Goal: Information Seeking & Learning: Learn about a topic

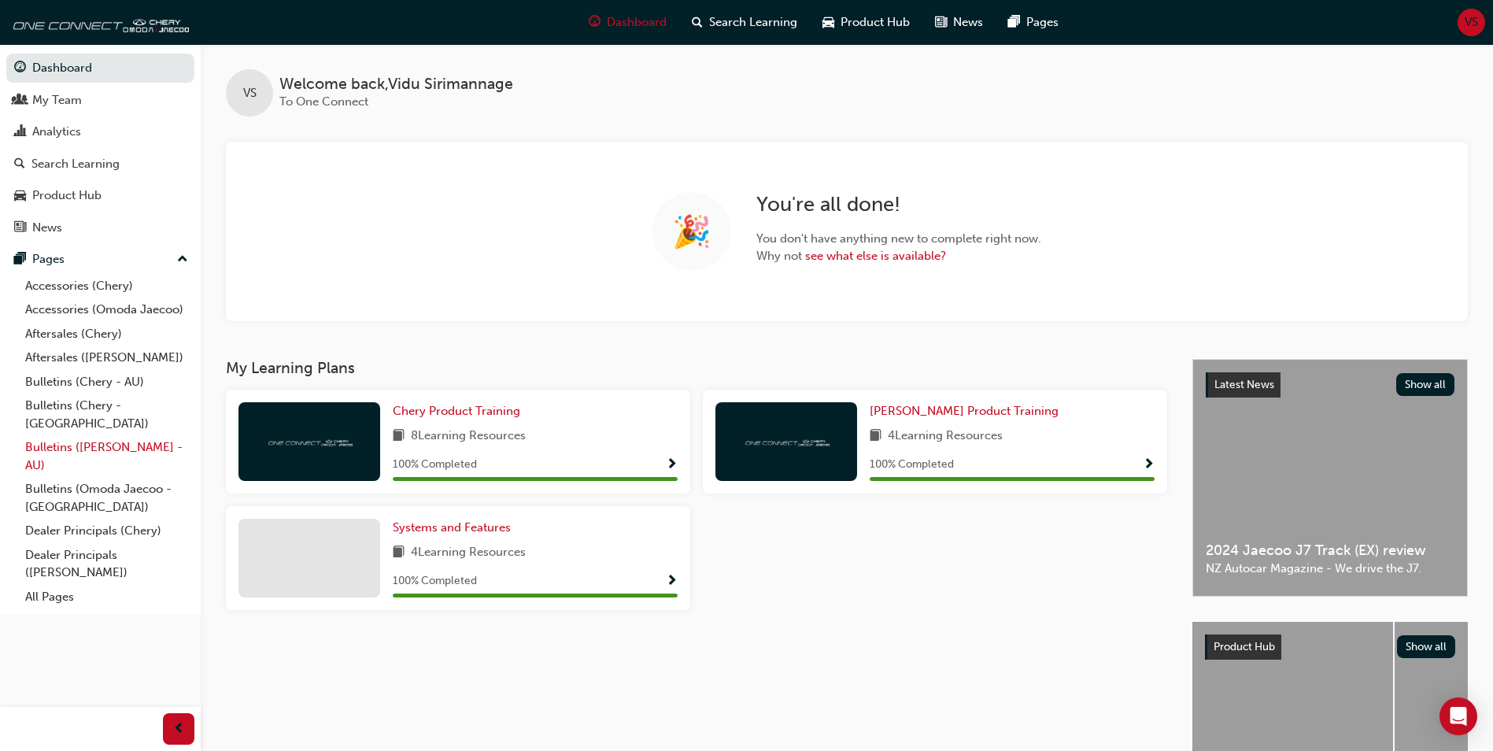
click at [50, 435] on link "Bulletins ([PERSON_NAME] - AU)" at bounding box center [106, 456] width 175 height 42
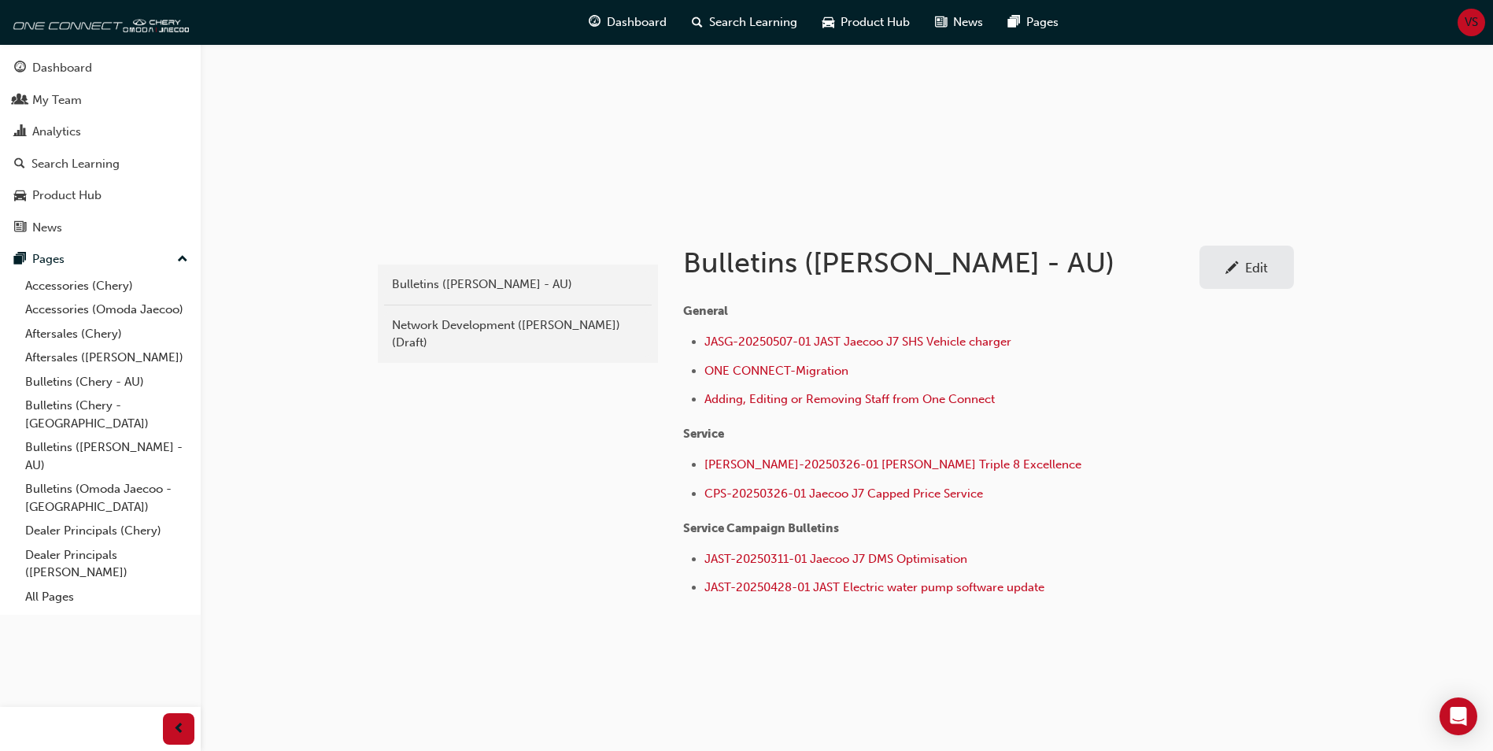
scroll to position [146, 0]
click at [46, 585] on link "All Pages" at bounding box center [106, 597] width 175 height 24
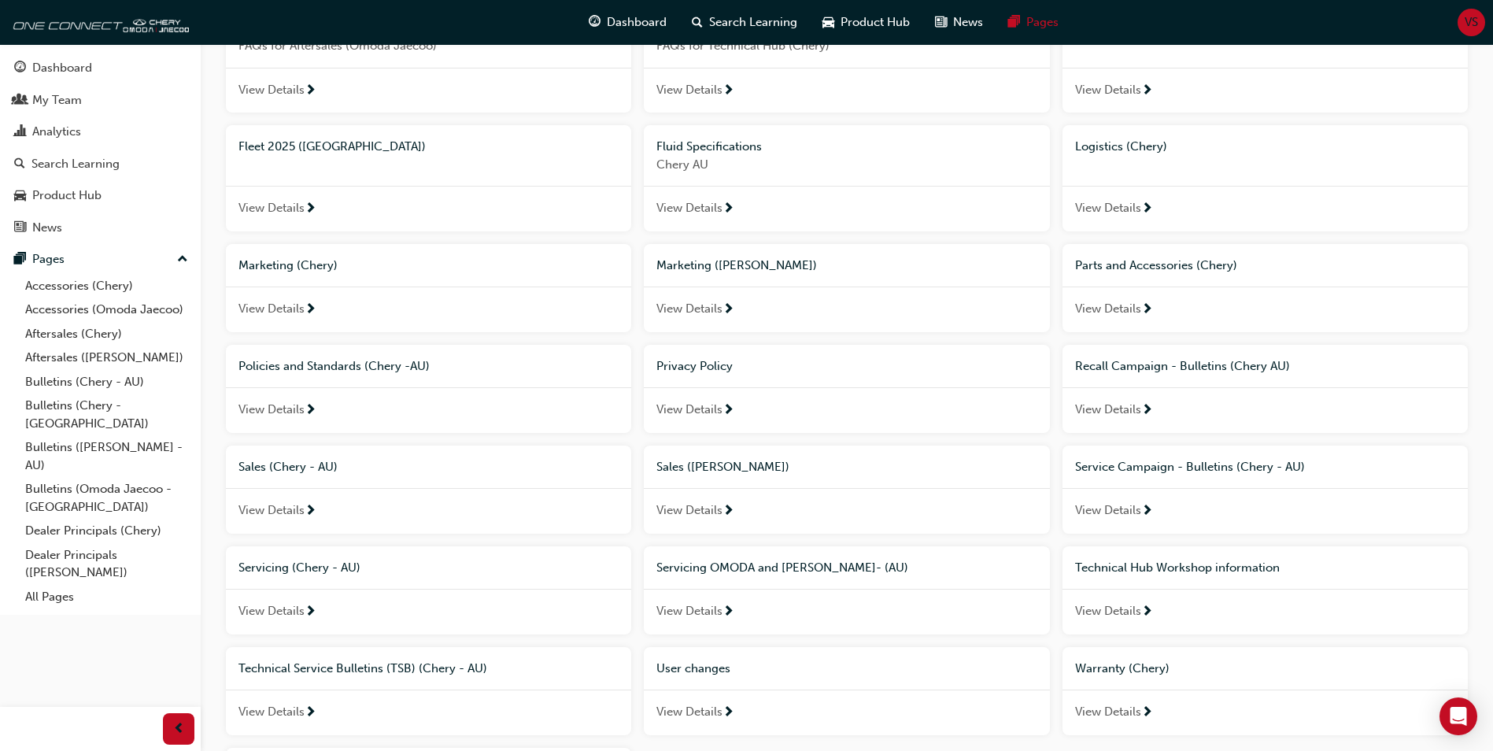
scroll to position [854, 0]
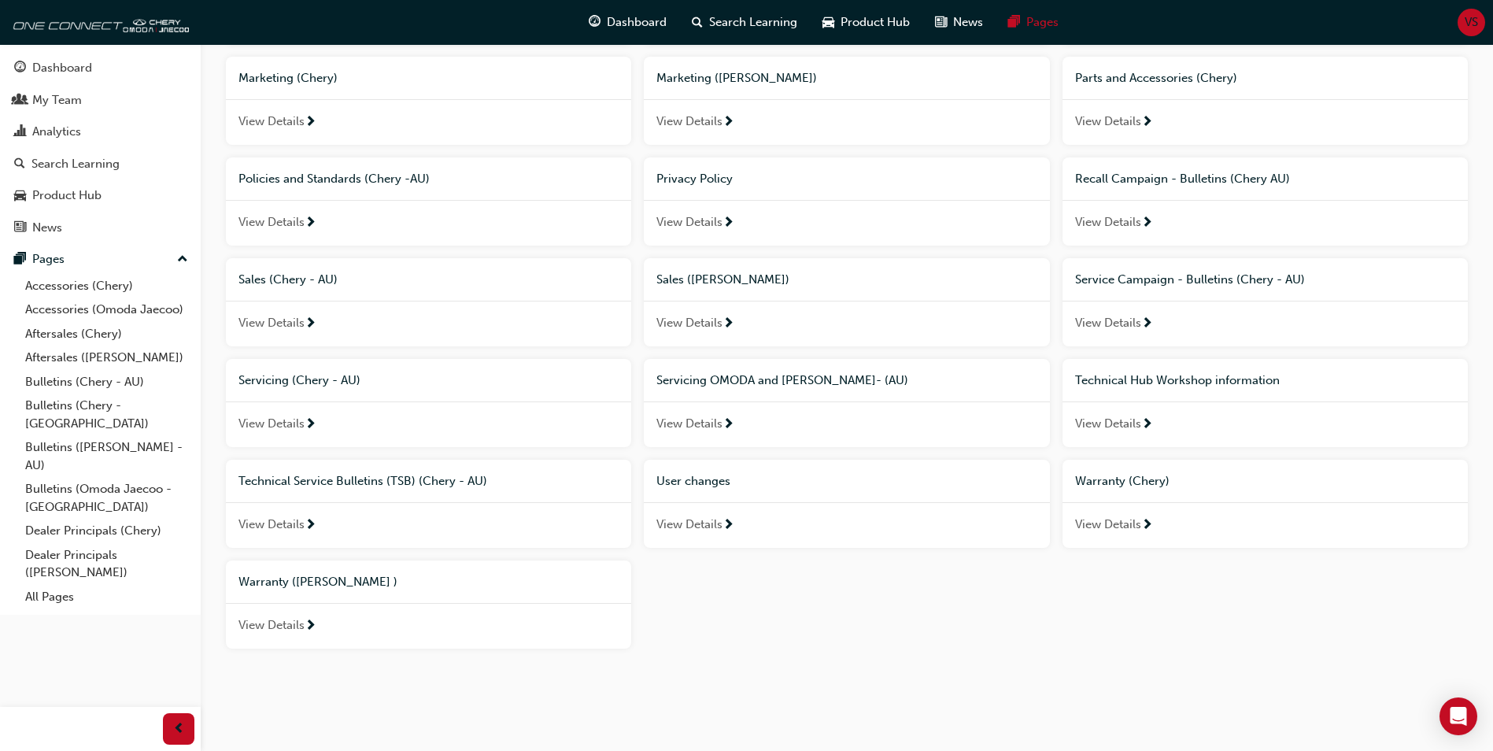
click at [1169, 382] on span "Technical Hub Workshop information" at bounding box center [1177, 380] width 205 height 14
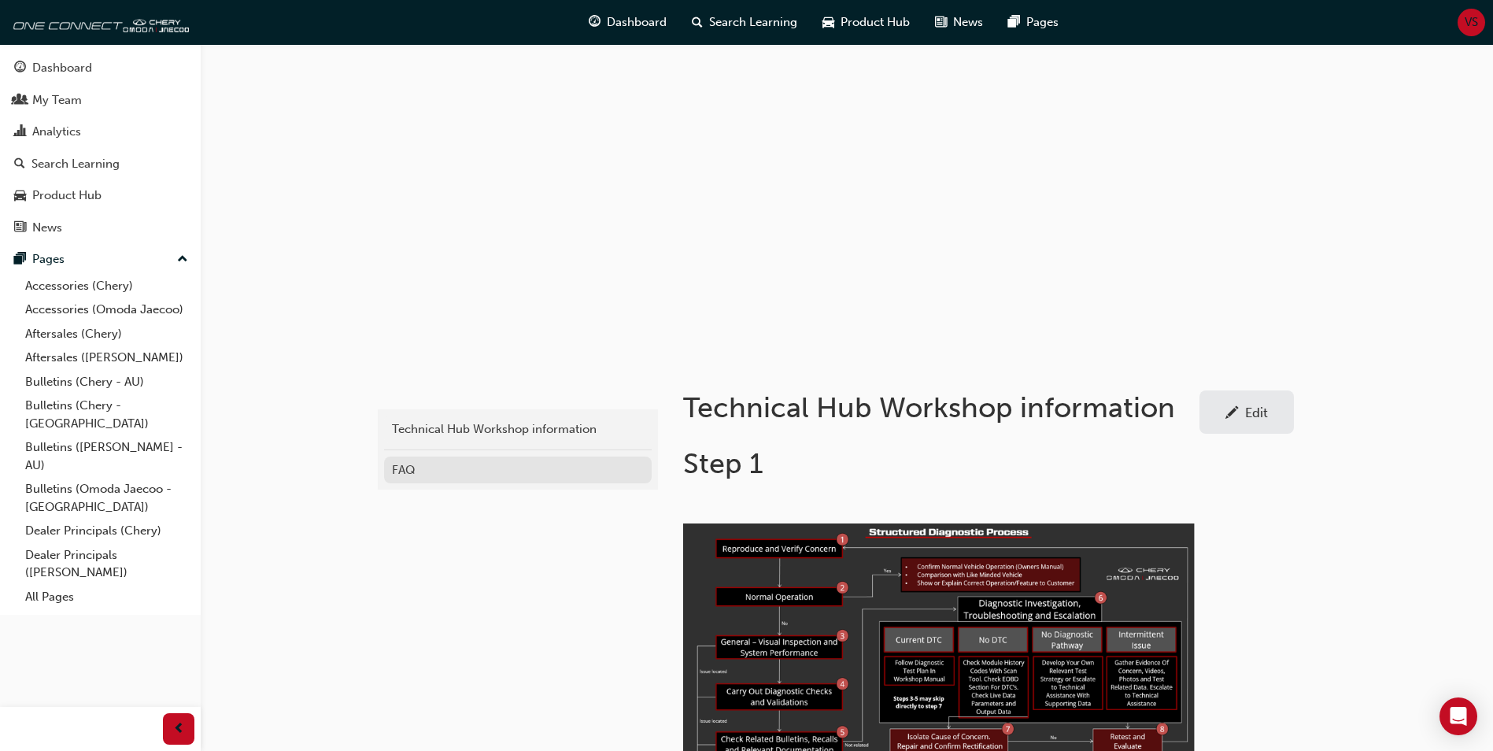
click at [420, 462] on div "FAQ" at bounding box center [518, 470] width 252 height 18
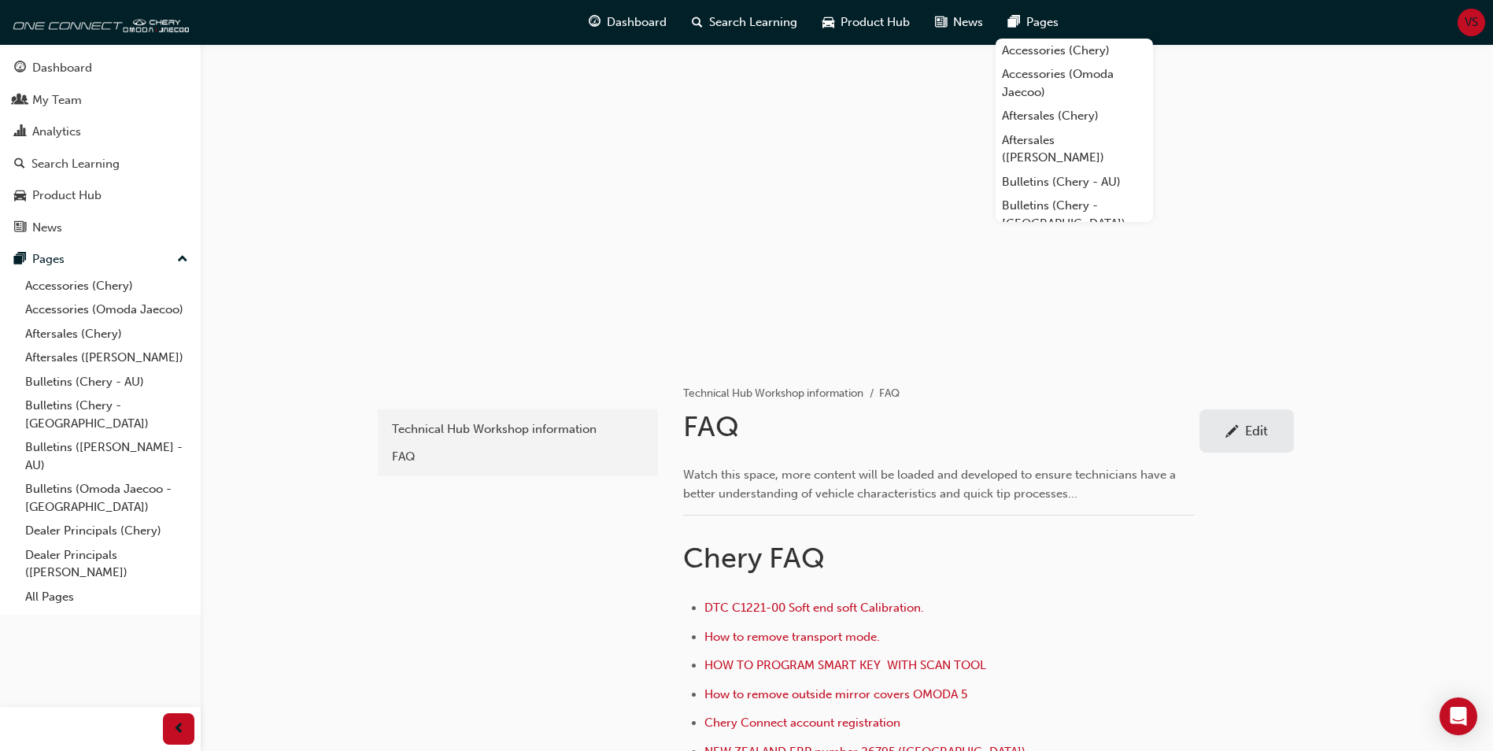
click at [1396, 443] on div "aa43bc1d-67ab-42a7-8e11-b88870d04dc2 Technical Hub Workshop information FAQ Tec…" at bounding box center [746, 704] width 1493 height 1408
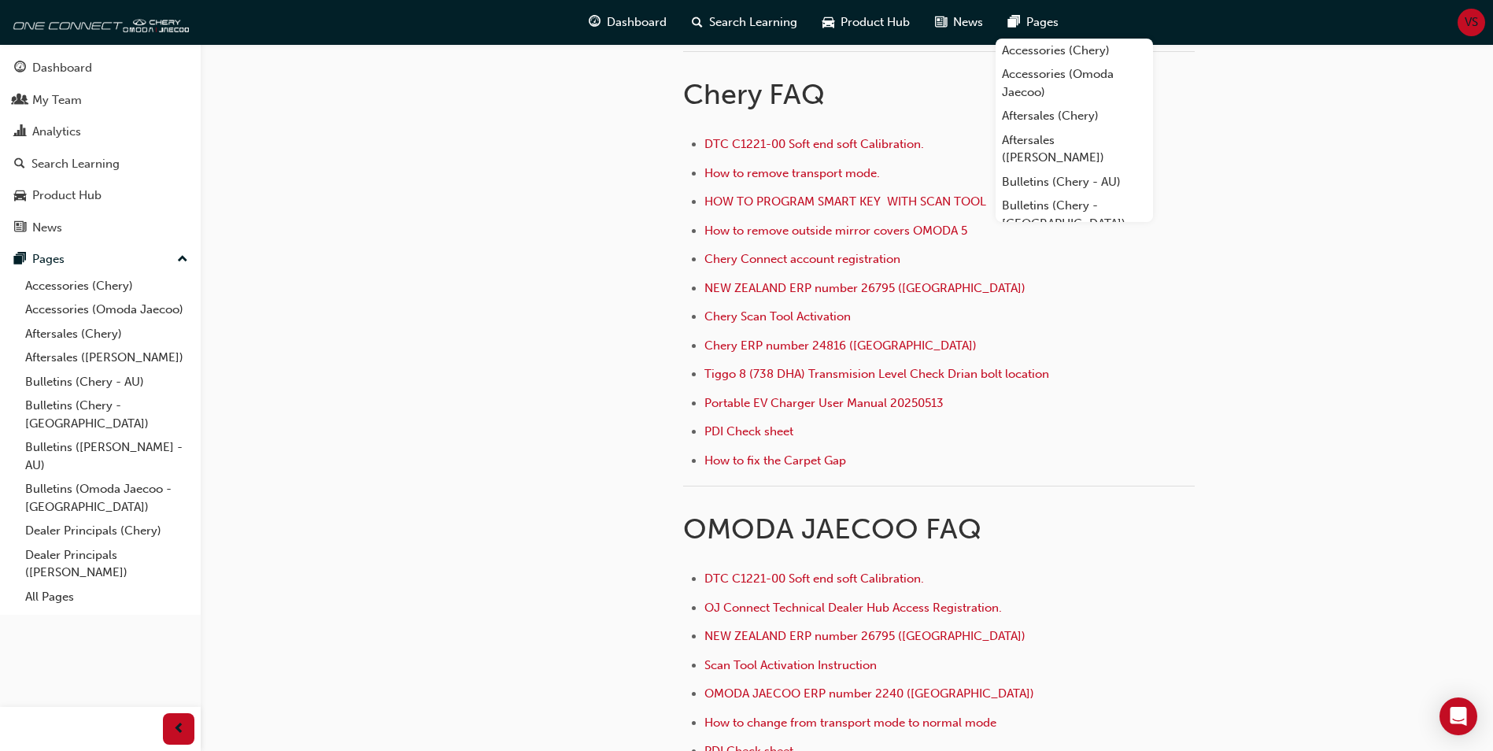
scroll to position [472, 0]
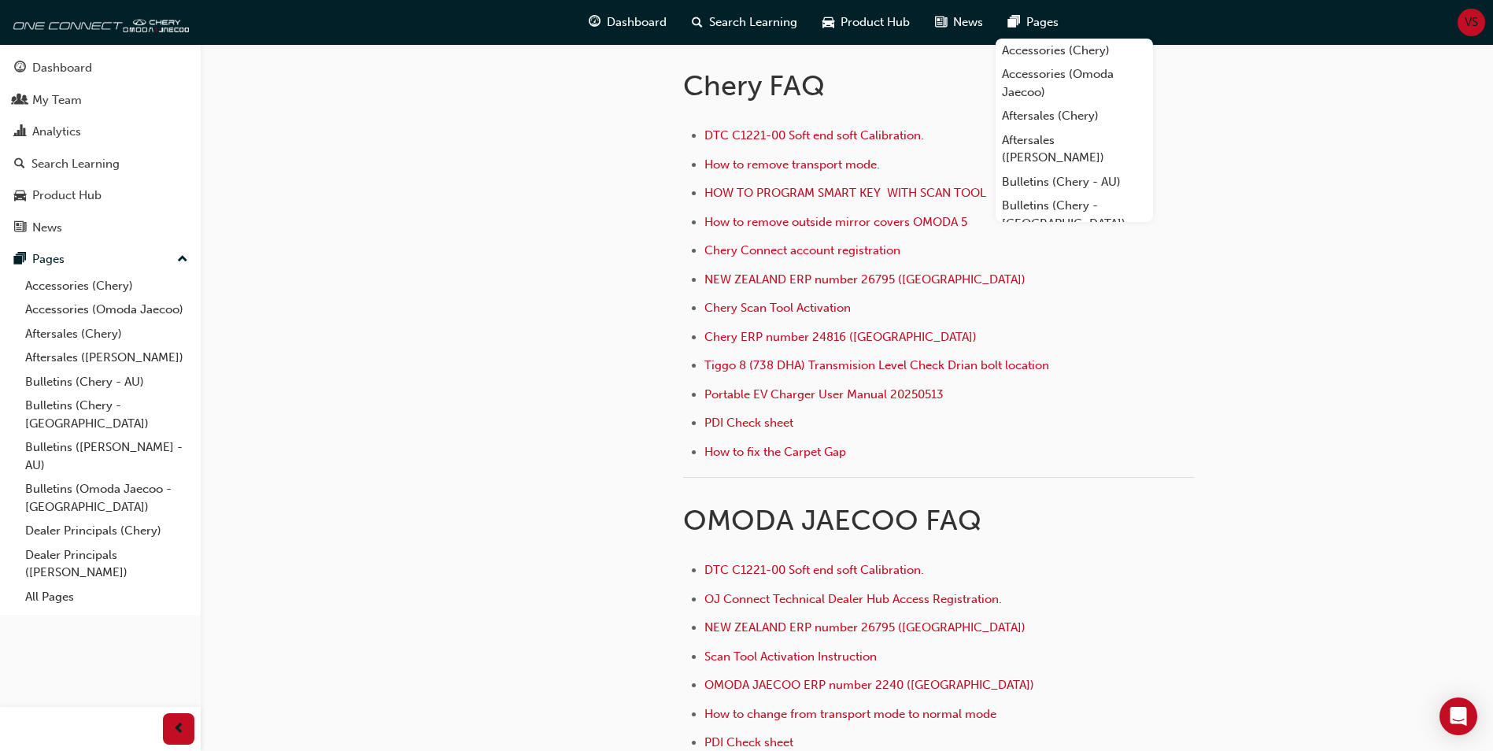
click at [571, 362] on div "aa43bc1d-67ab-42a7-8e11-b88870d04dc2 Technical Hub Workshop information FAQ" at bounding box center [516, 367] width 283 height 960
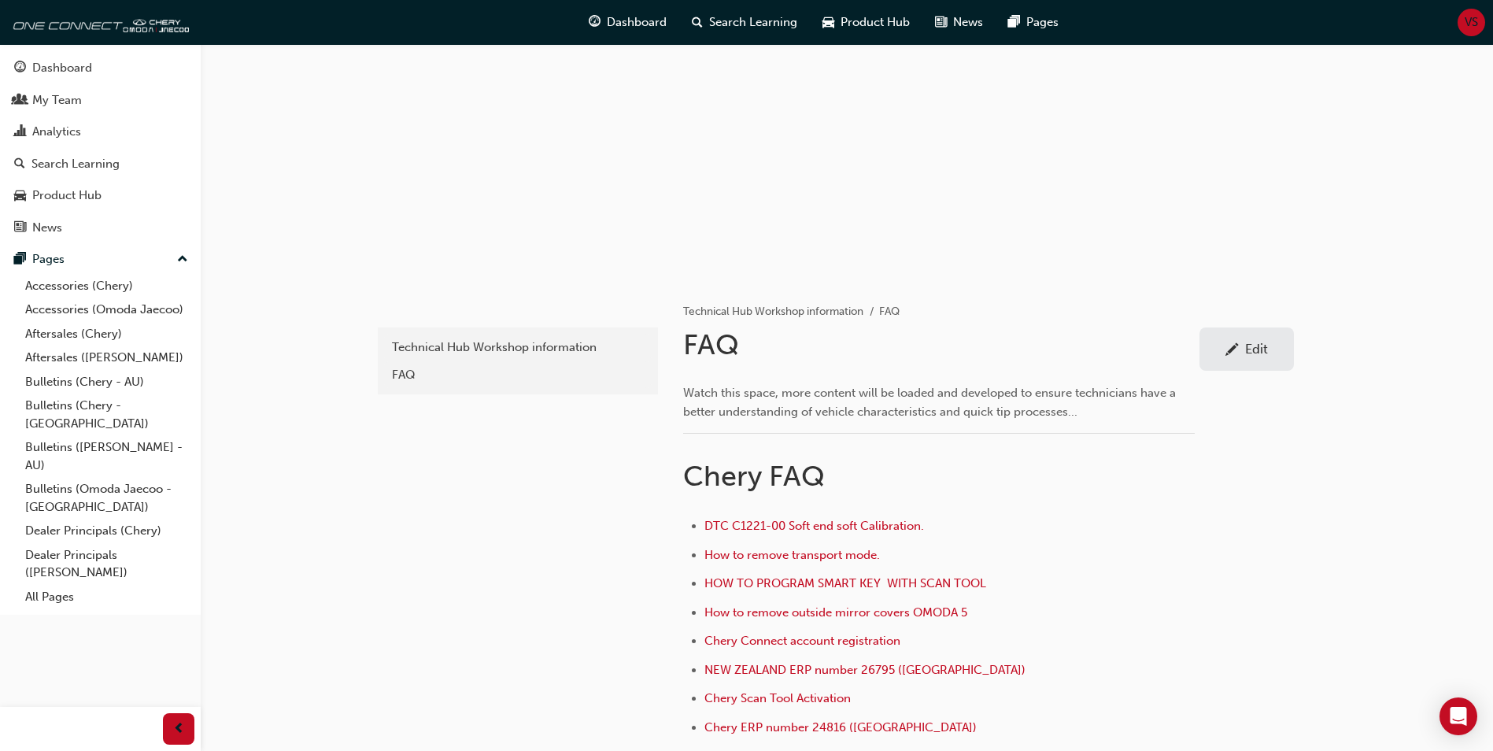
scroll to position [0, 0]
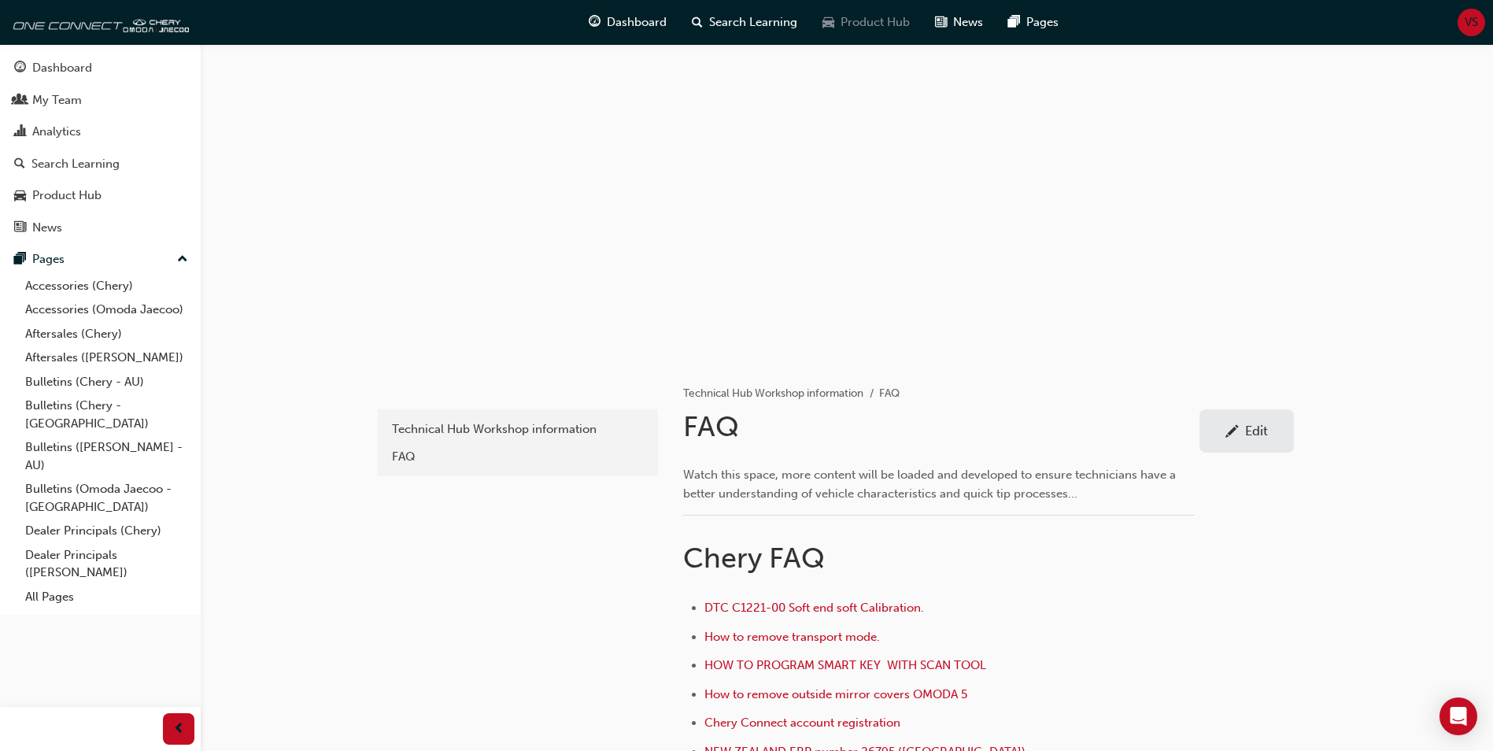
click at [866, 26] on span "Product Hub" at bounding box center [874, 22] width 69 height 18
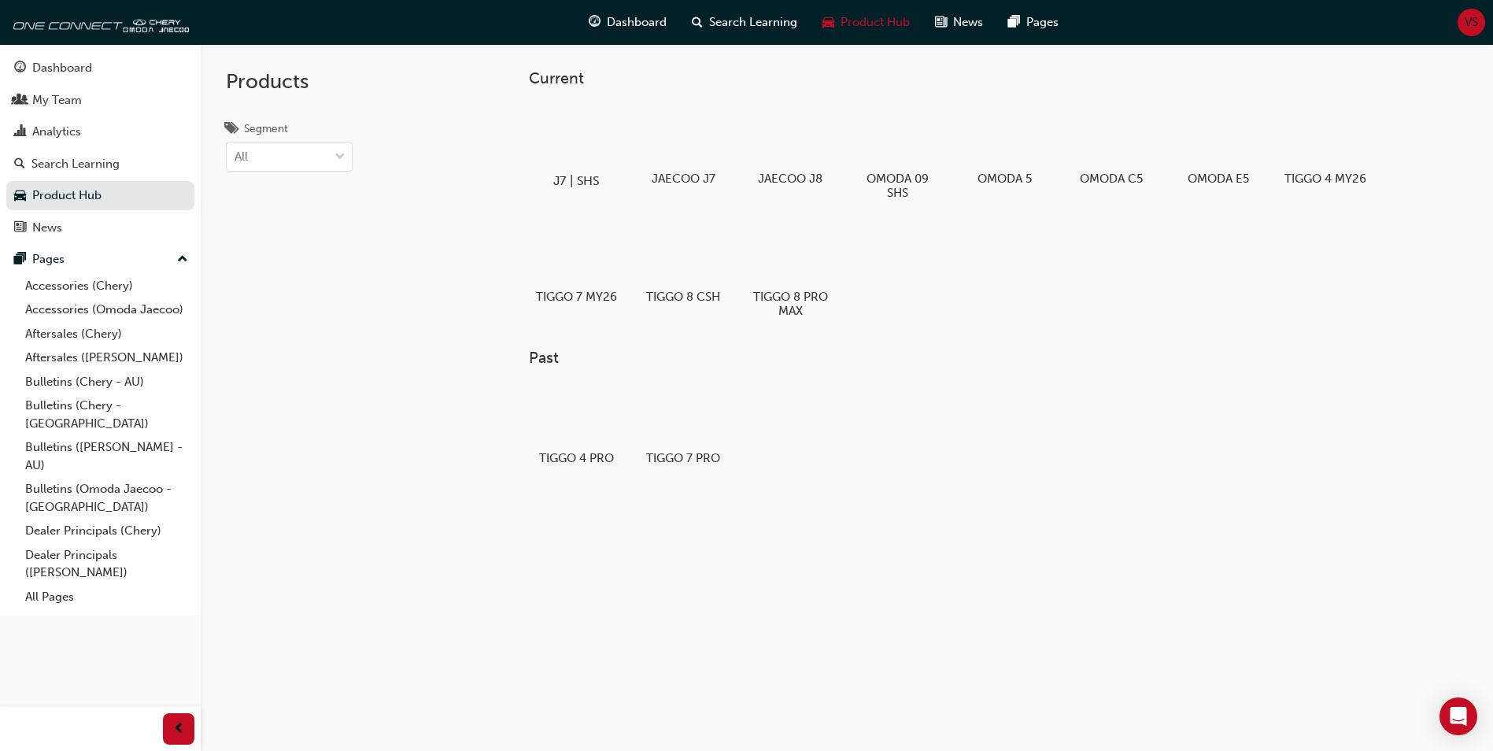
click at [579, 165] on div at bounding box center [576, 135] width 87 height 63
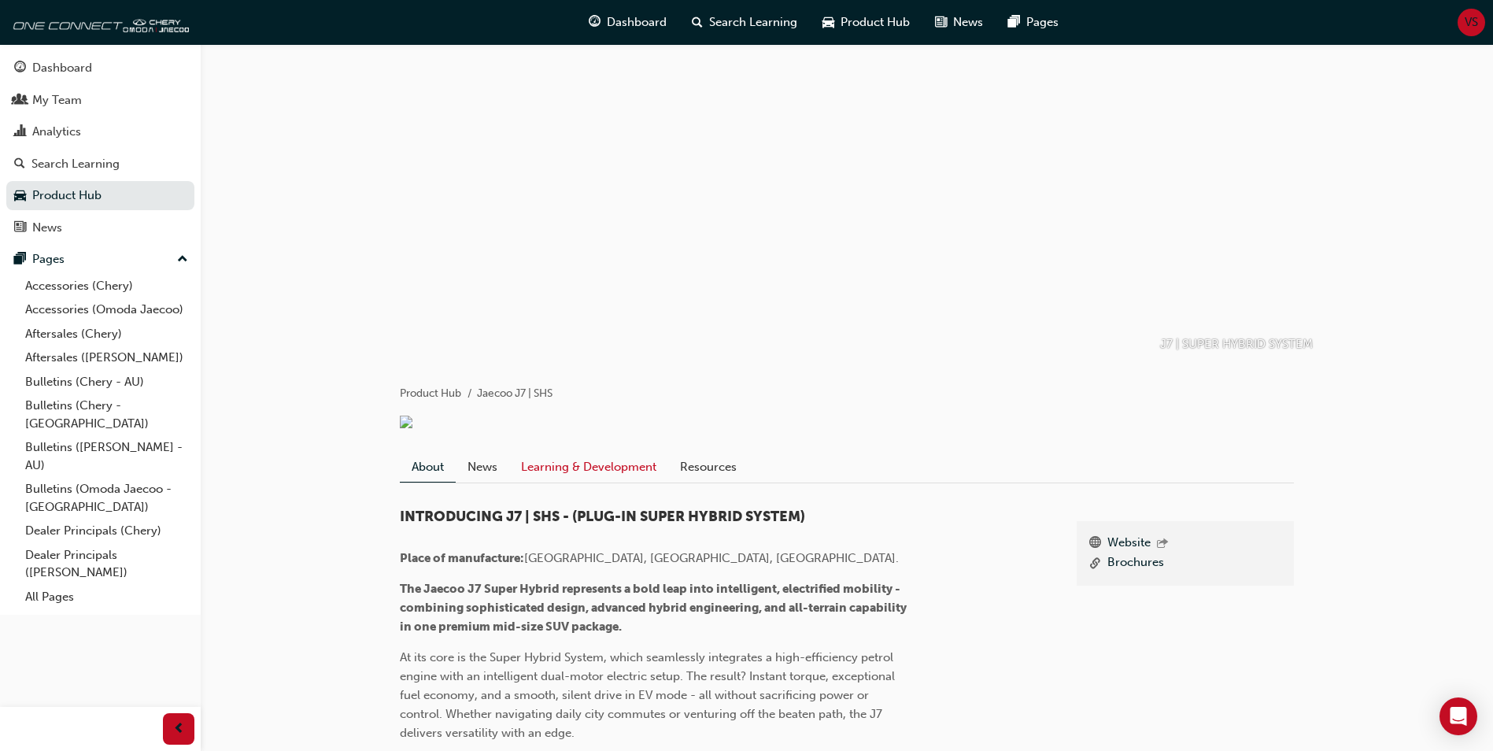
click at [597, 458] on link "Learning & Development" at bounding box center [588, 467] width 159 height 30
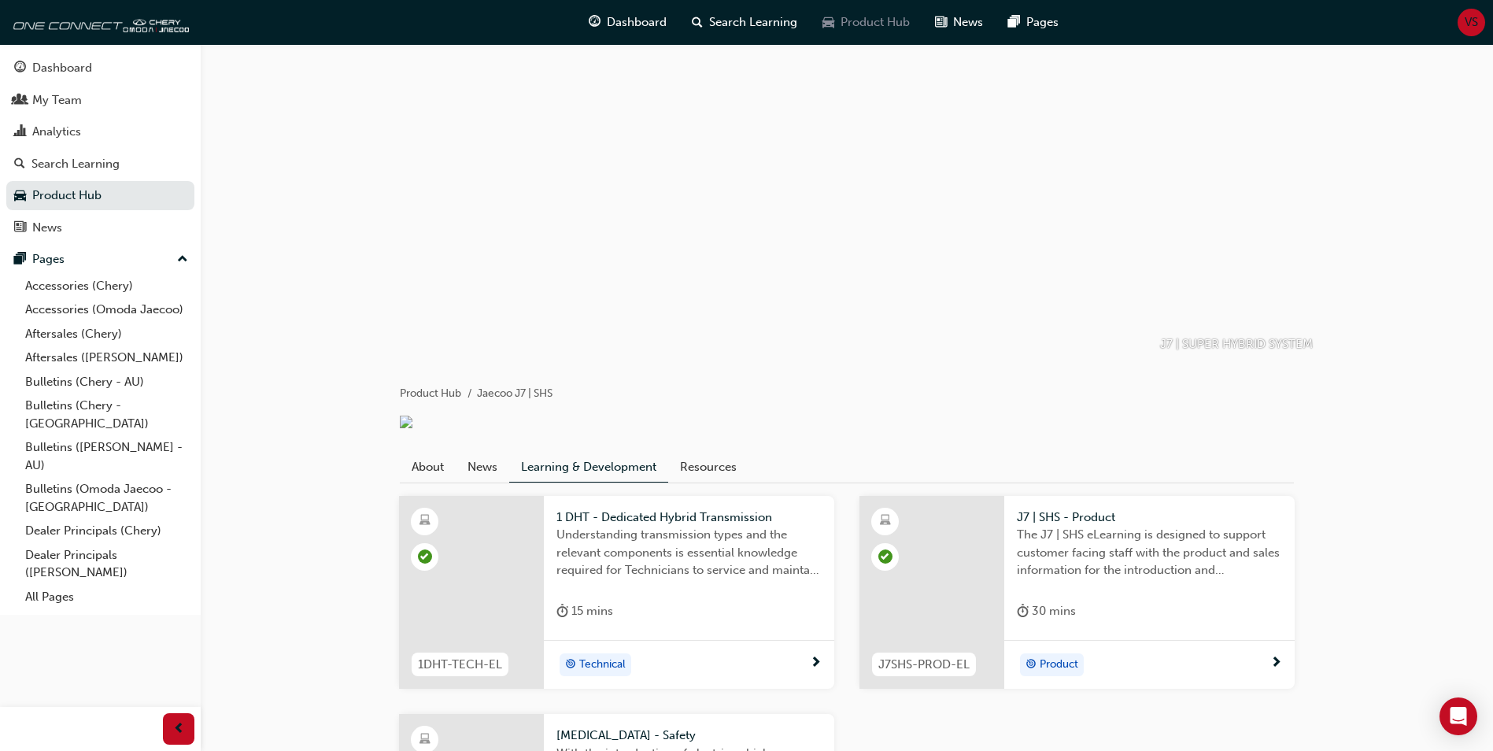
click at [888, 20] on span "Product Hub" at bounding box center [874, 22] width 69 height 18
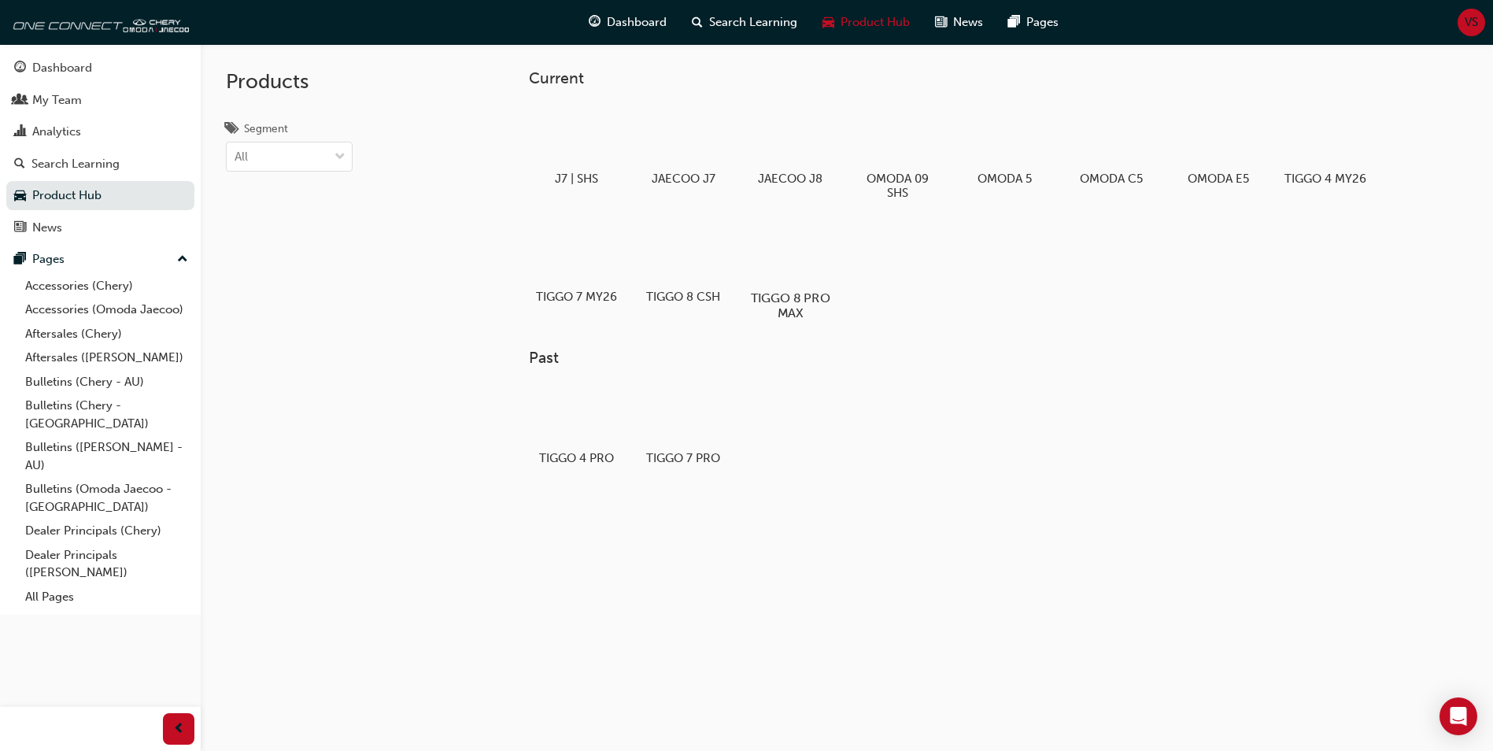
click at [789, 266] on div at bounding box center [790, 252] width 87 height 63
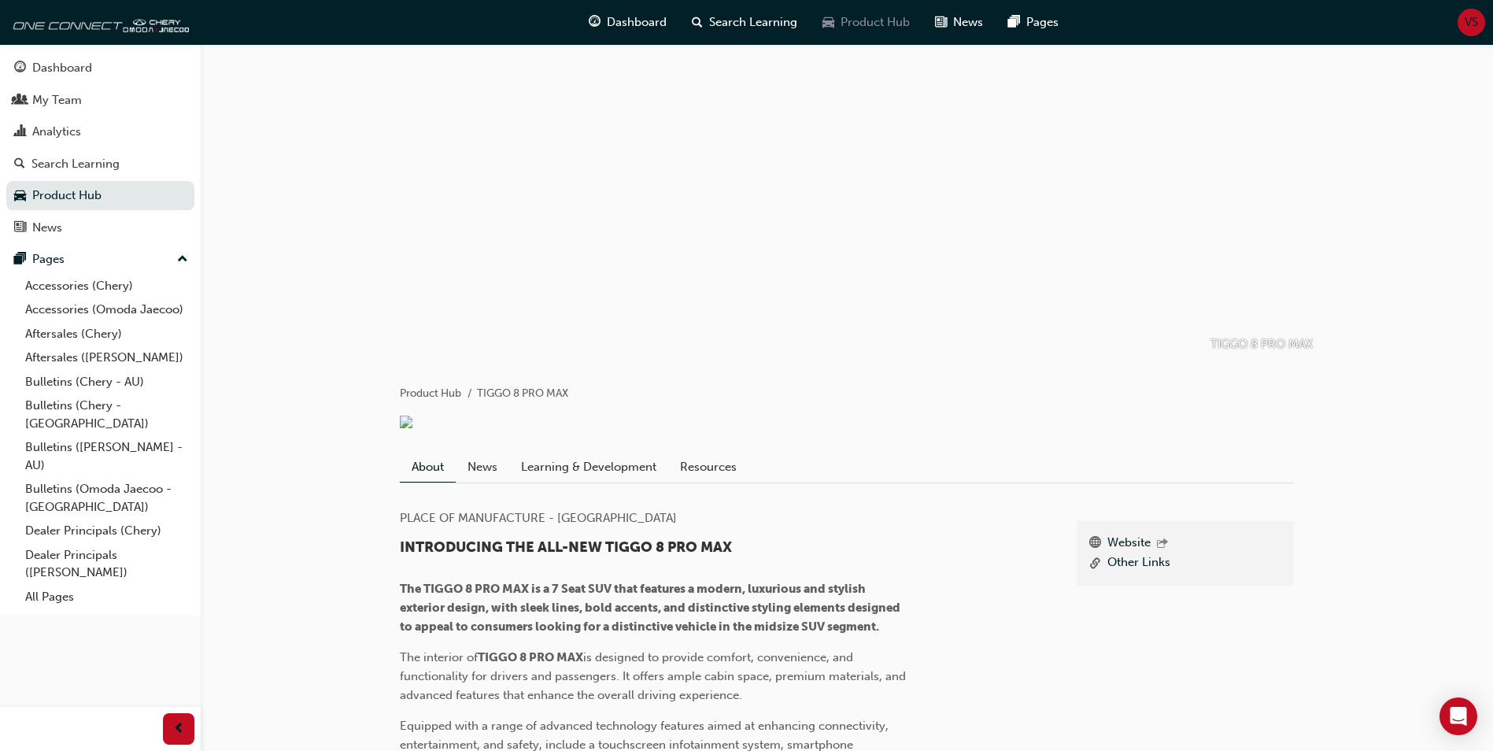
click at [891, 22] on span "Product Hub" at bounding box center [874, 22] width 69 height 18
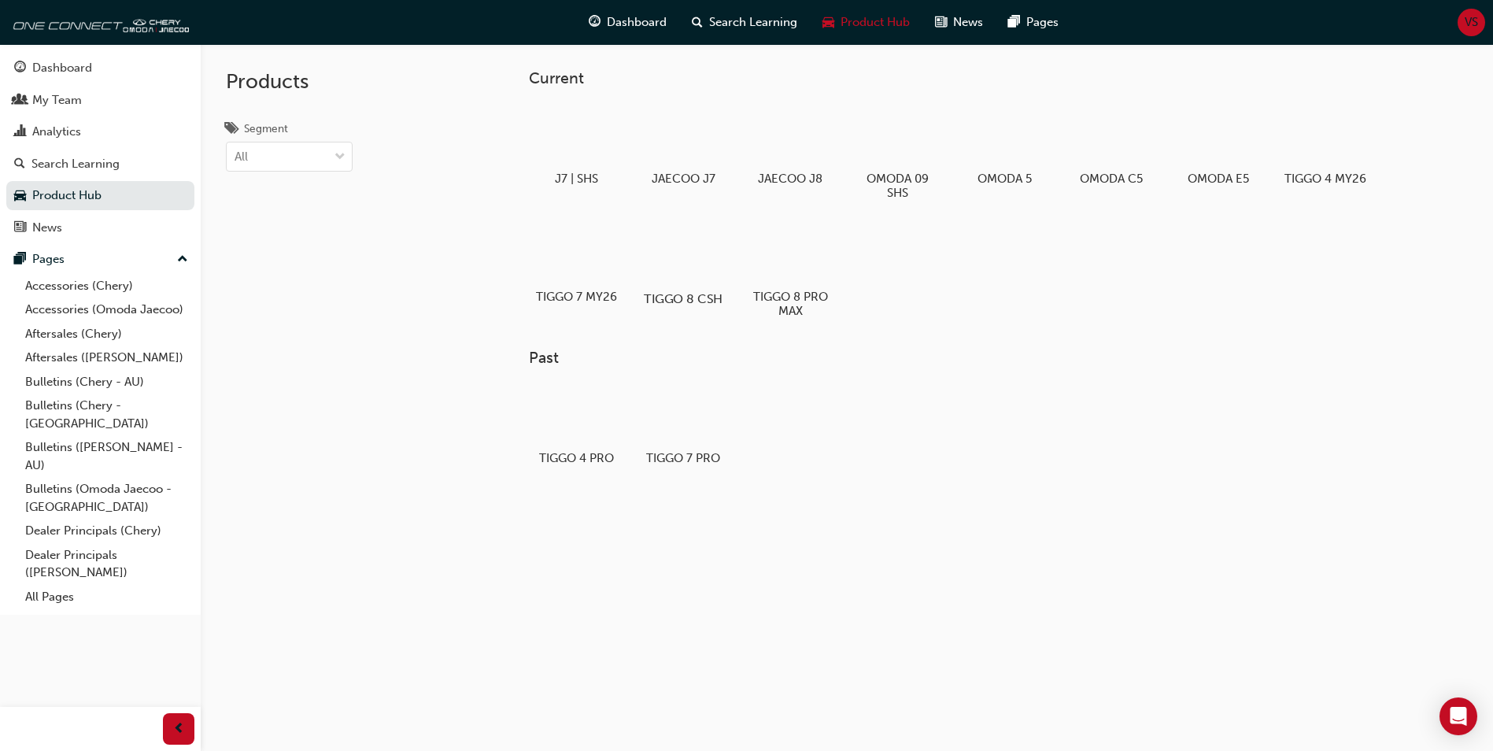
click at [703, 265] on div at bounding box center [683, 253] width 87 height 63
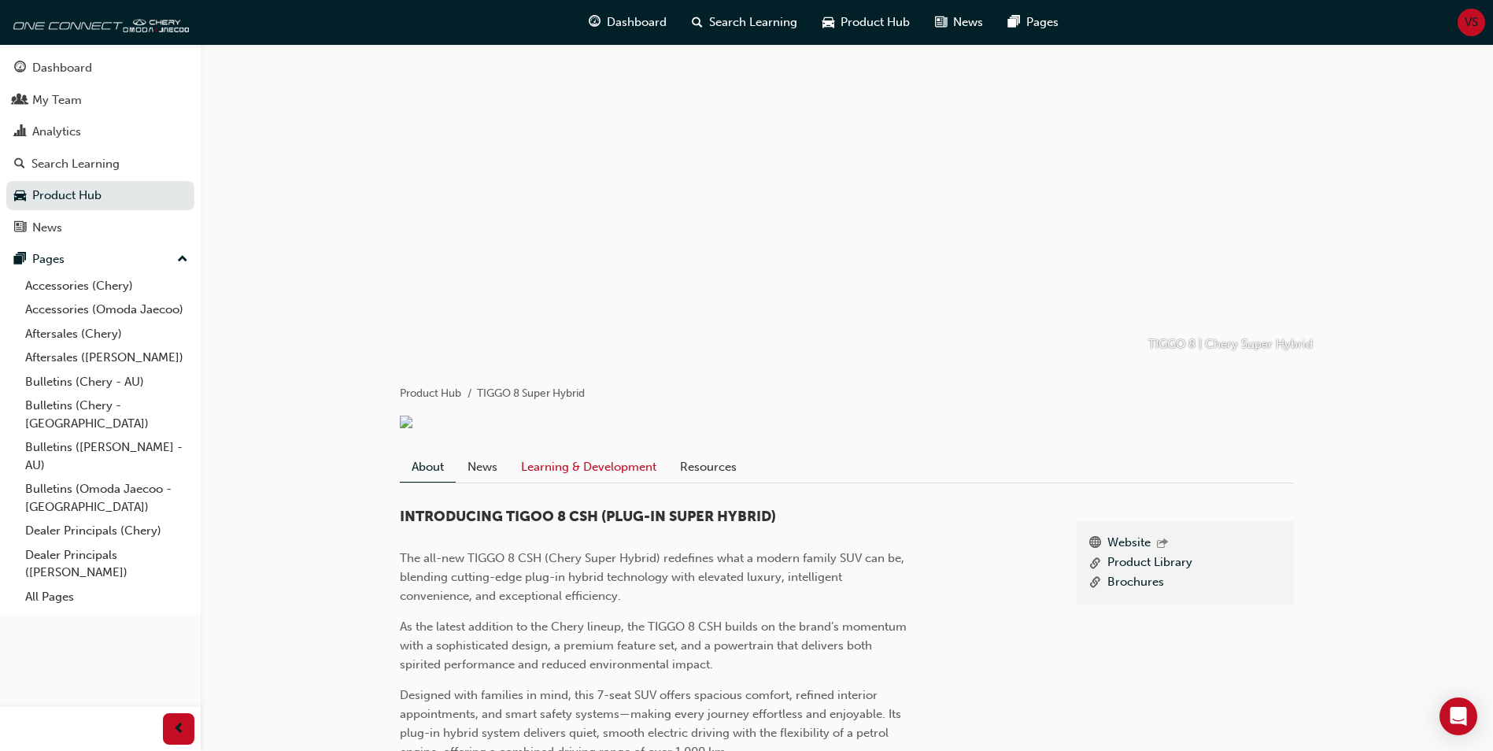
click at [598, 463] on link "Learning & Development" at bounding box center [588, 467] width 159 height 30
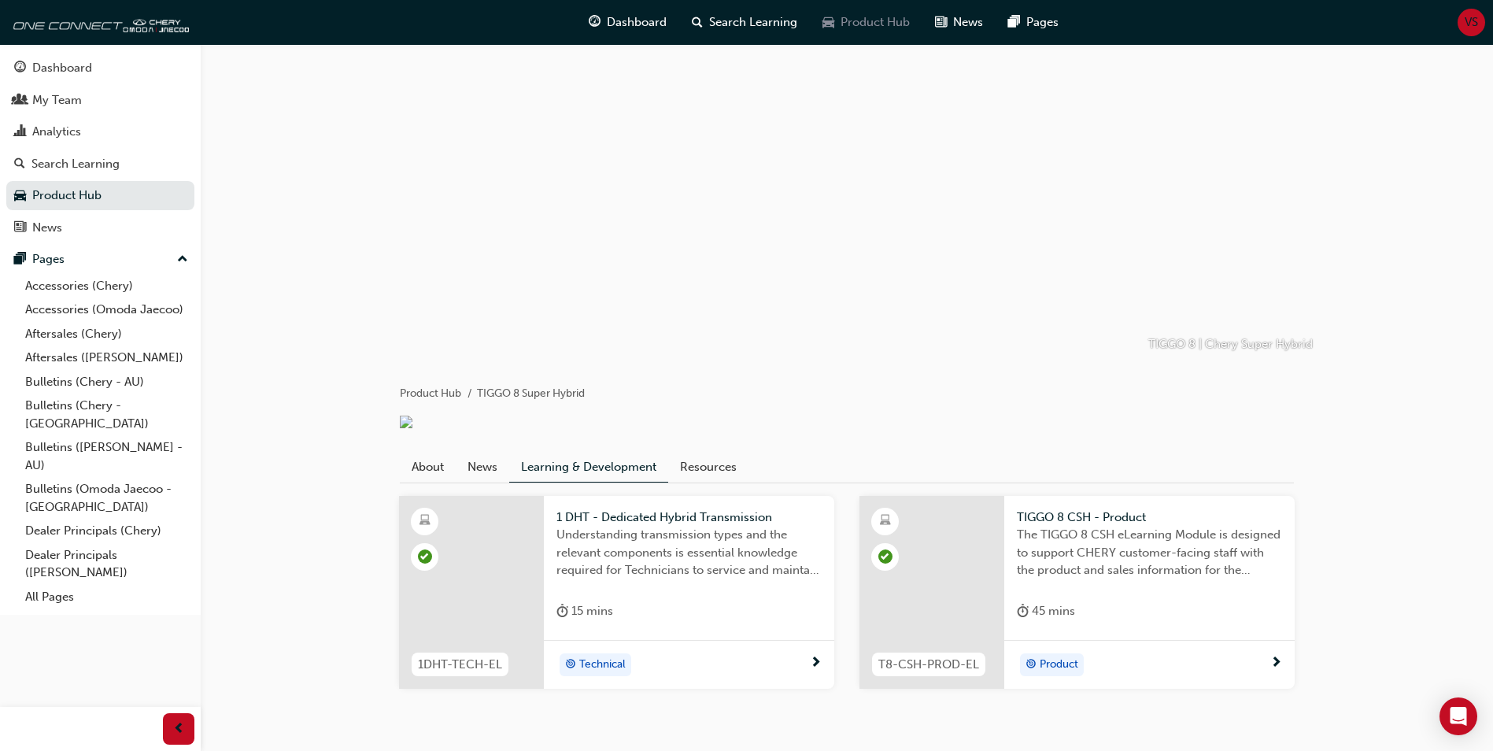
click at [895, 21] on span "Product Hub" at bounding box center [874, 22] width 69 height 18
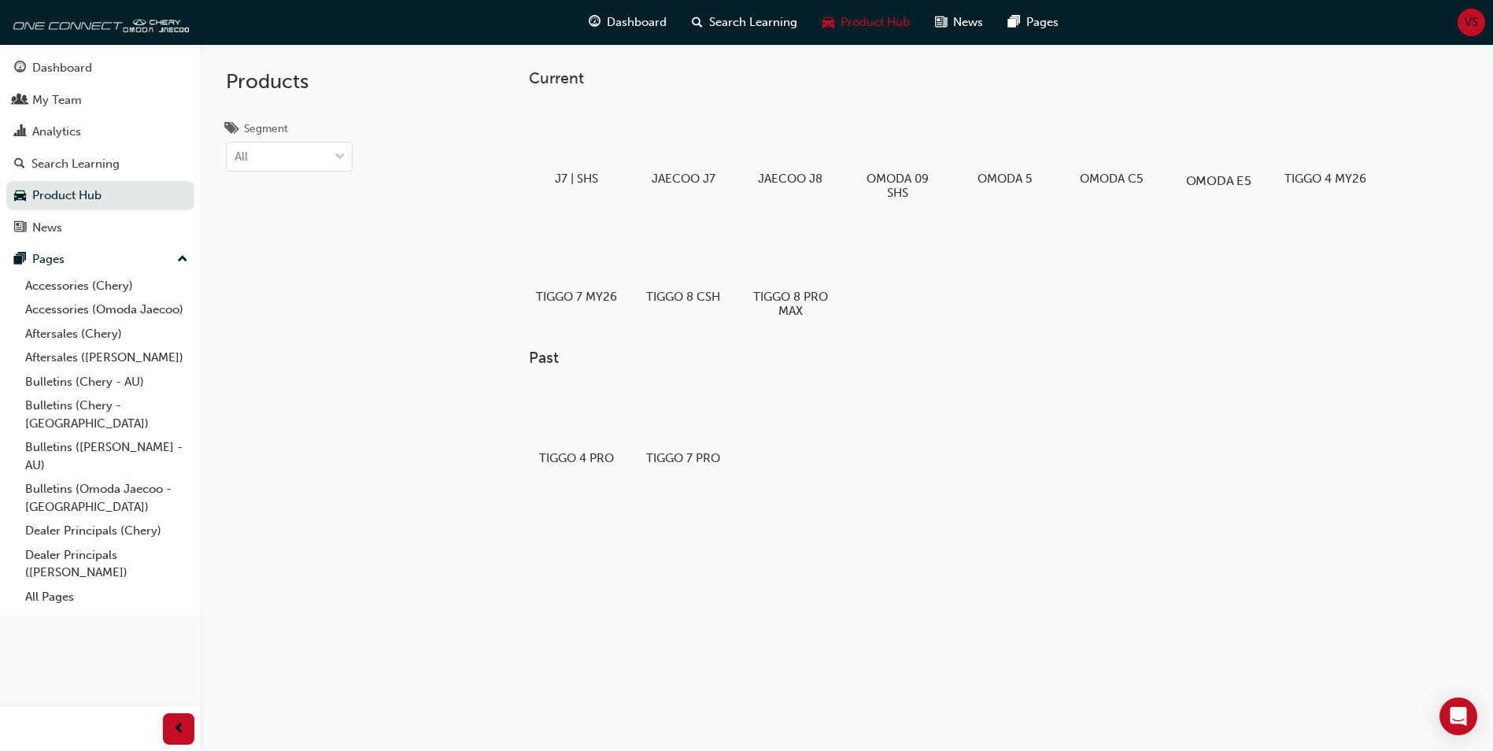
click at [1242, 151] on div at bounding box center [1218, 135] width 87 height 63
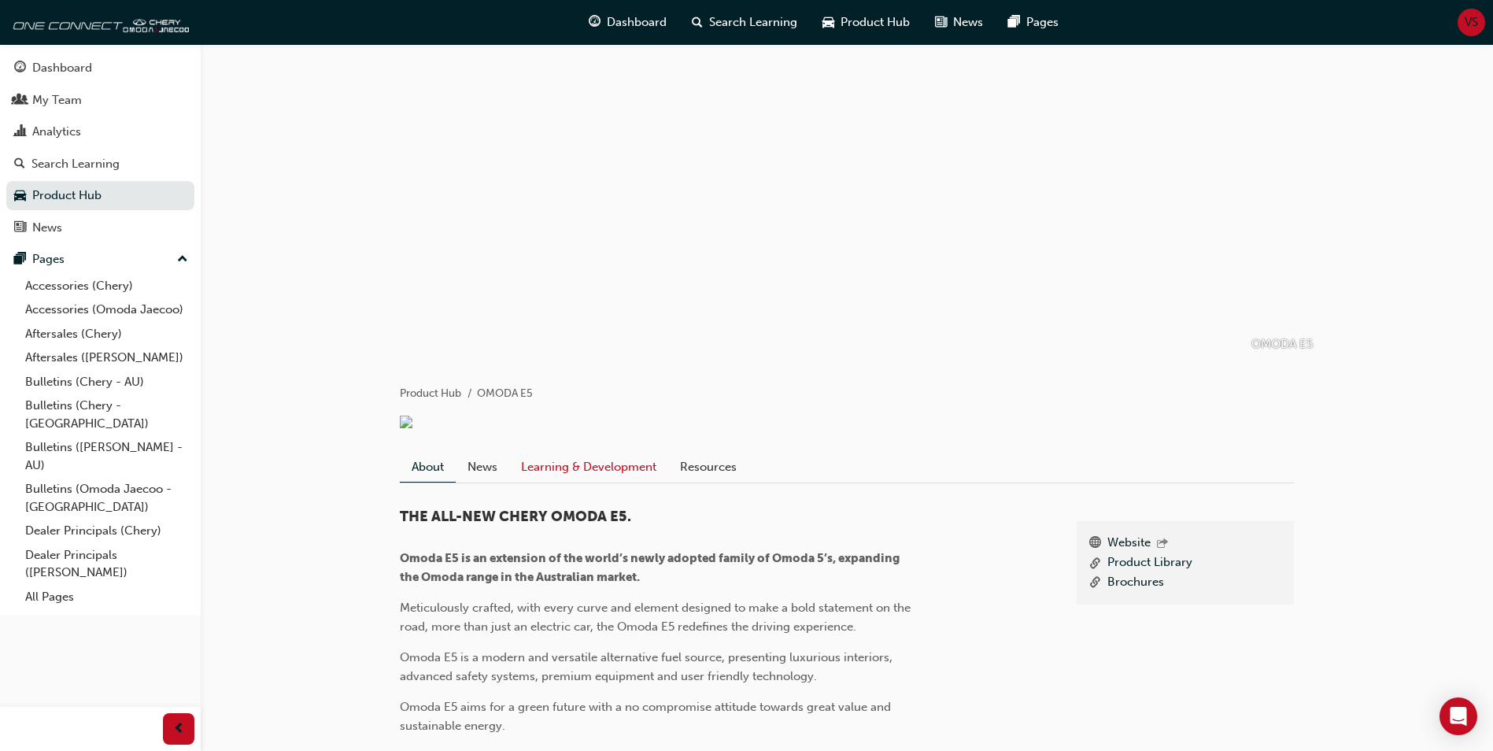
click at [638, 482] on link "Learning & Development" at bounding box center [588, 467] width 159 height 30
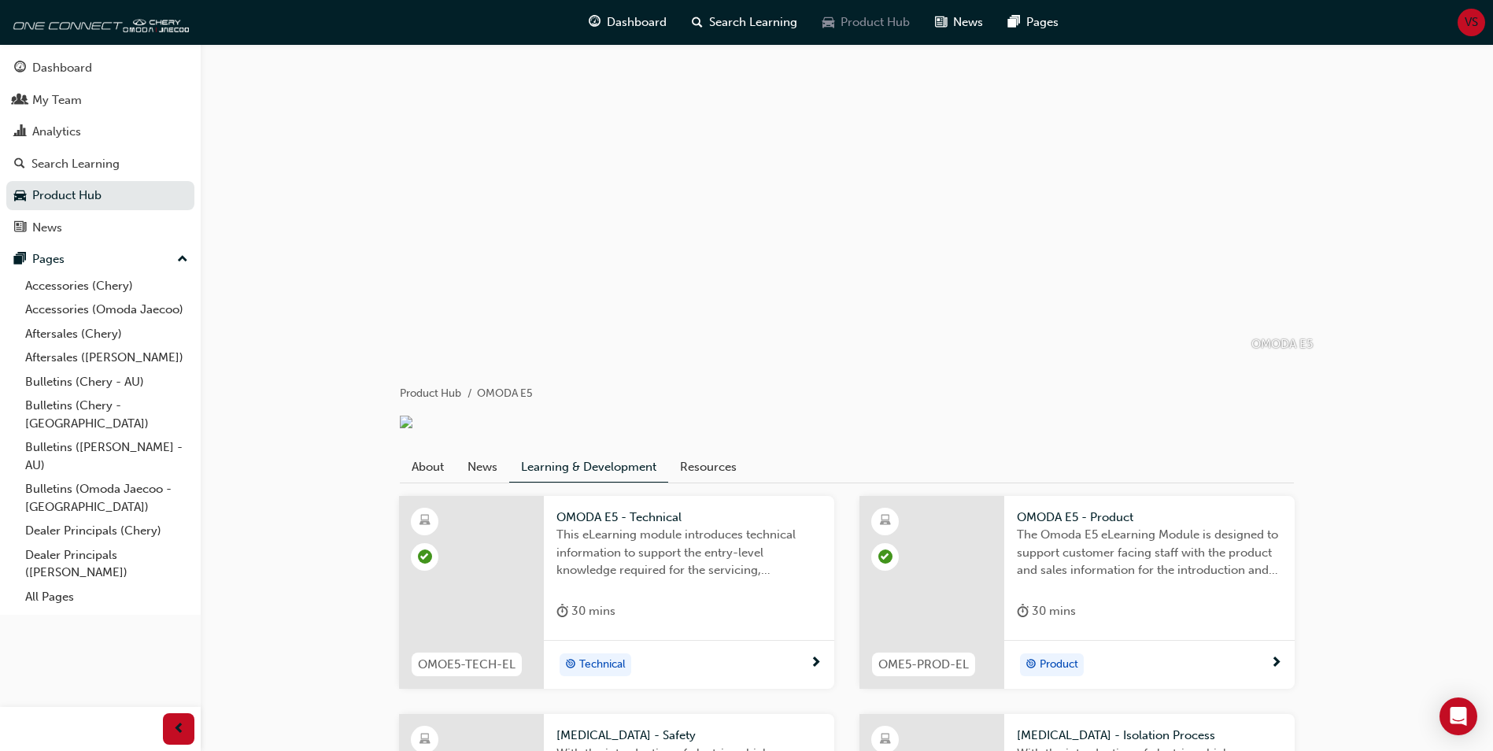
click at [866, 18] on span "Product Hub" at bounding box center [874, 22] width 69 height 18
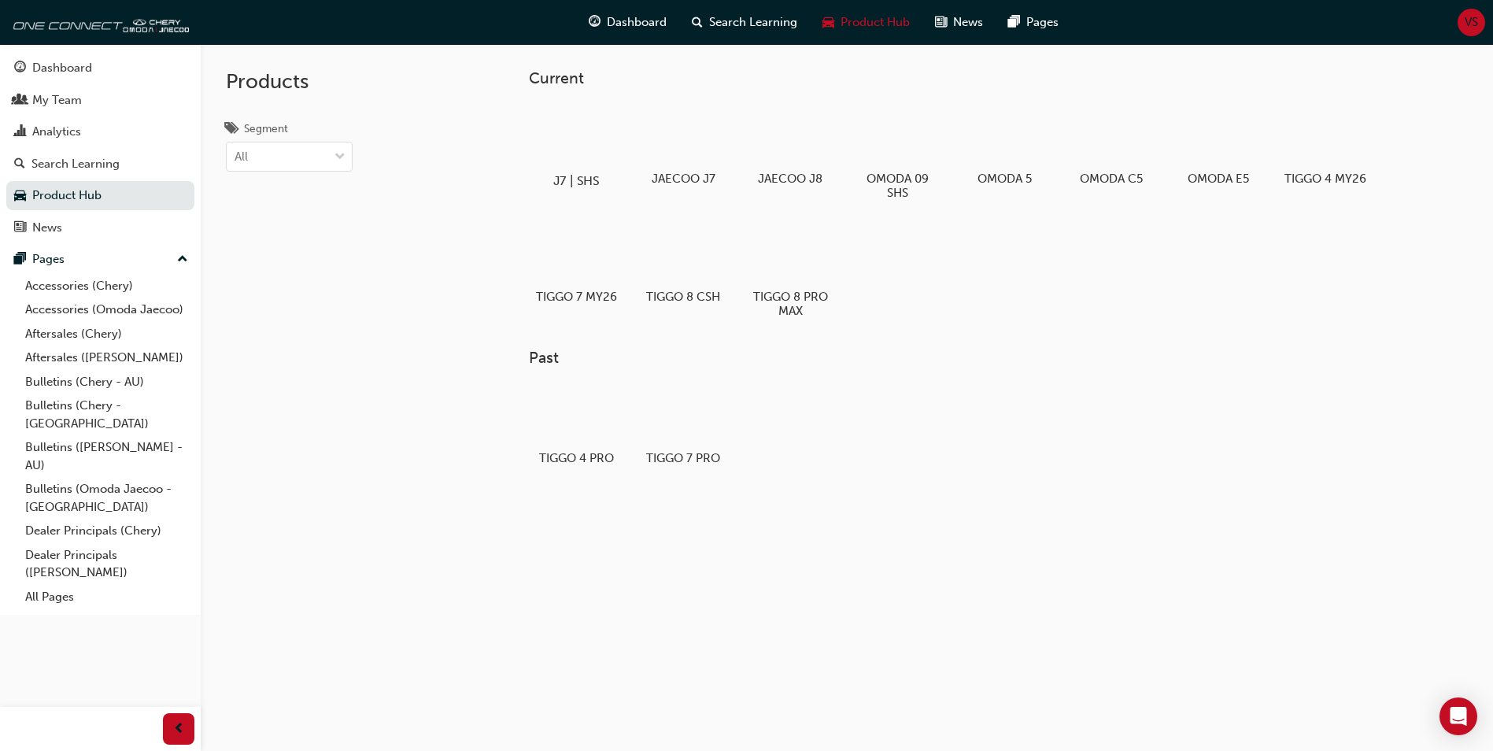
click at [597, 146] on div at bounding box center [576, 135] width 87 height 63
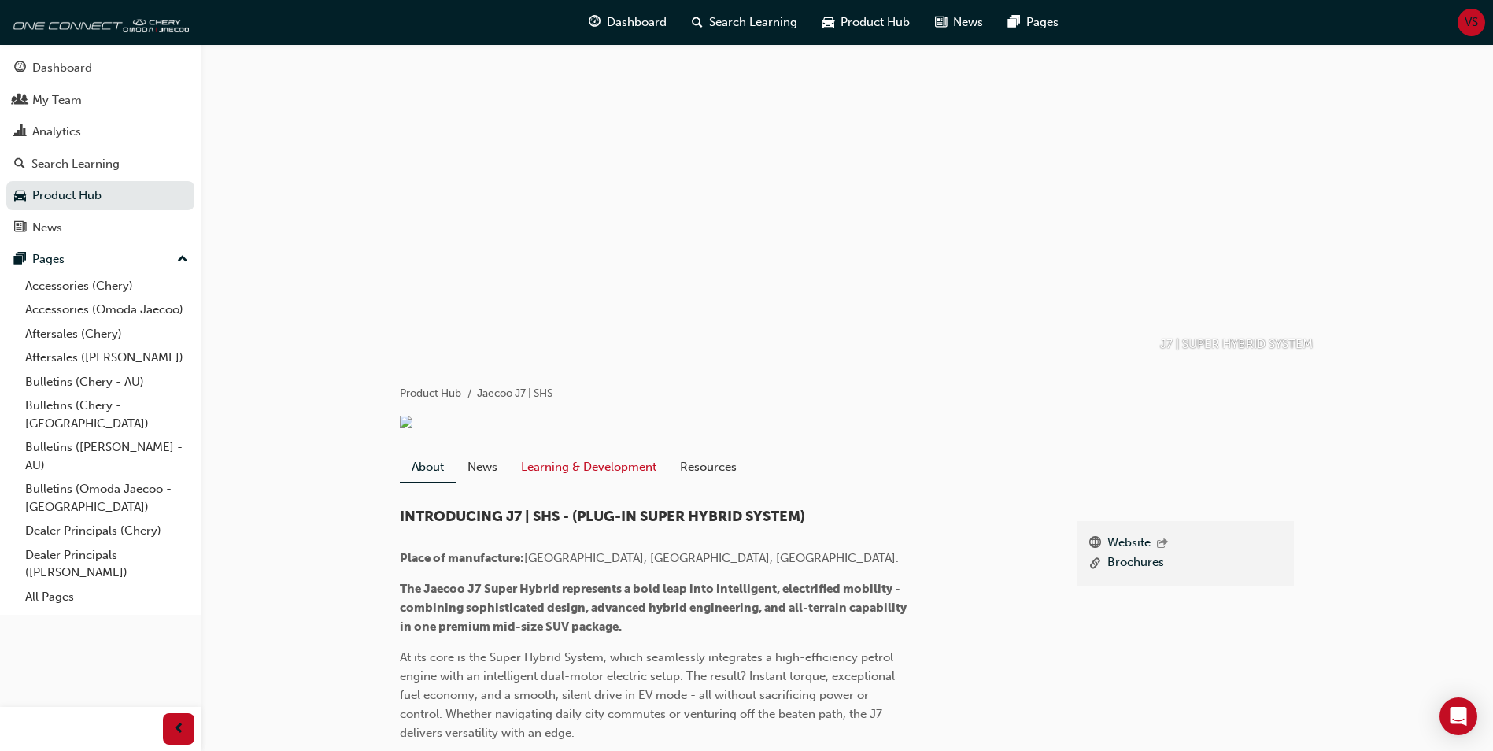
click at [648, 460] on link "Learning & Development" at bounding box center [588, 467] width 159 height 30
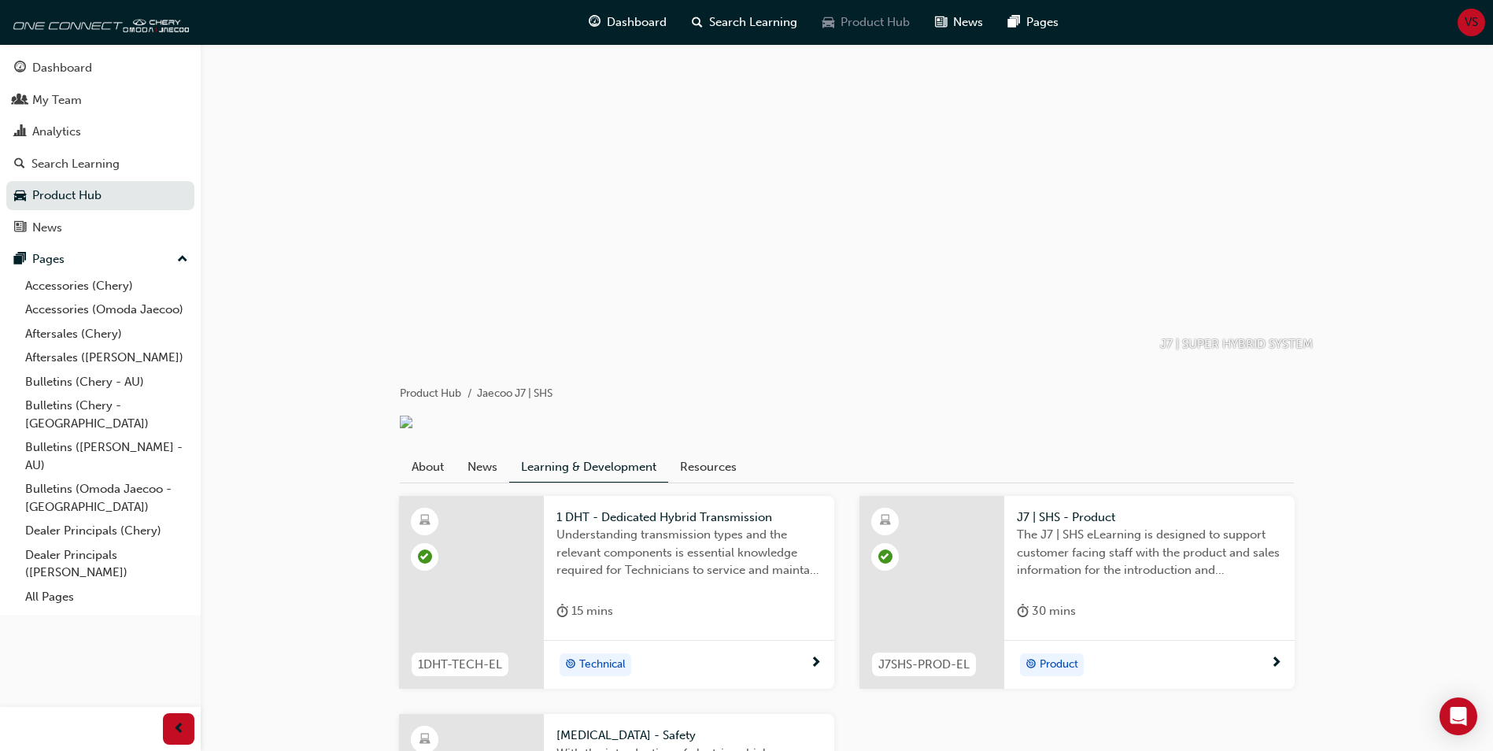
click at [880, 20] on span "Product Hub" at bounding box center [874, 22] width 69 height 18
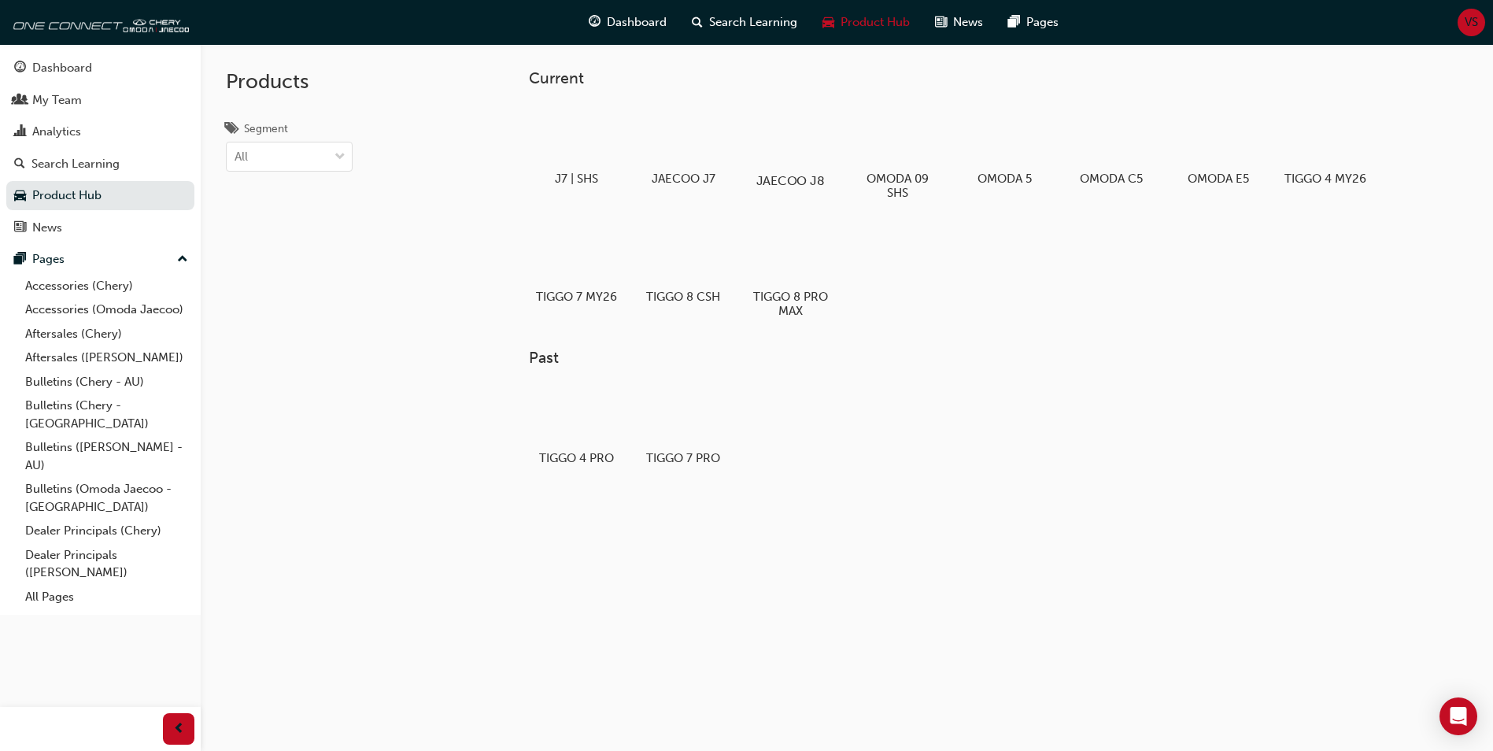
click at [773, 157] on div at bounding box center [790, 135] width 87 height 63
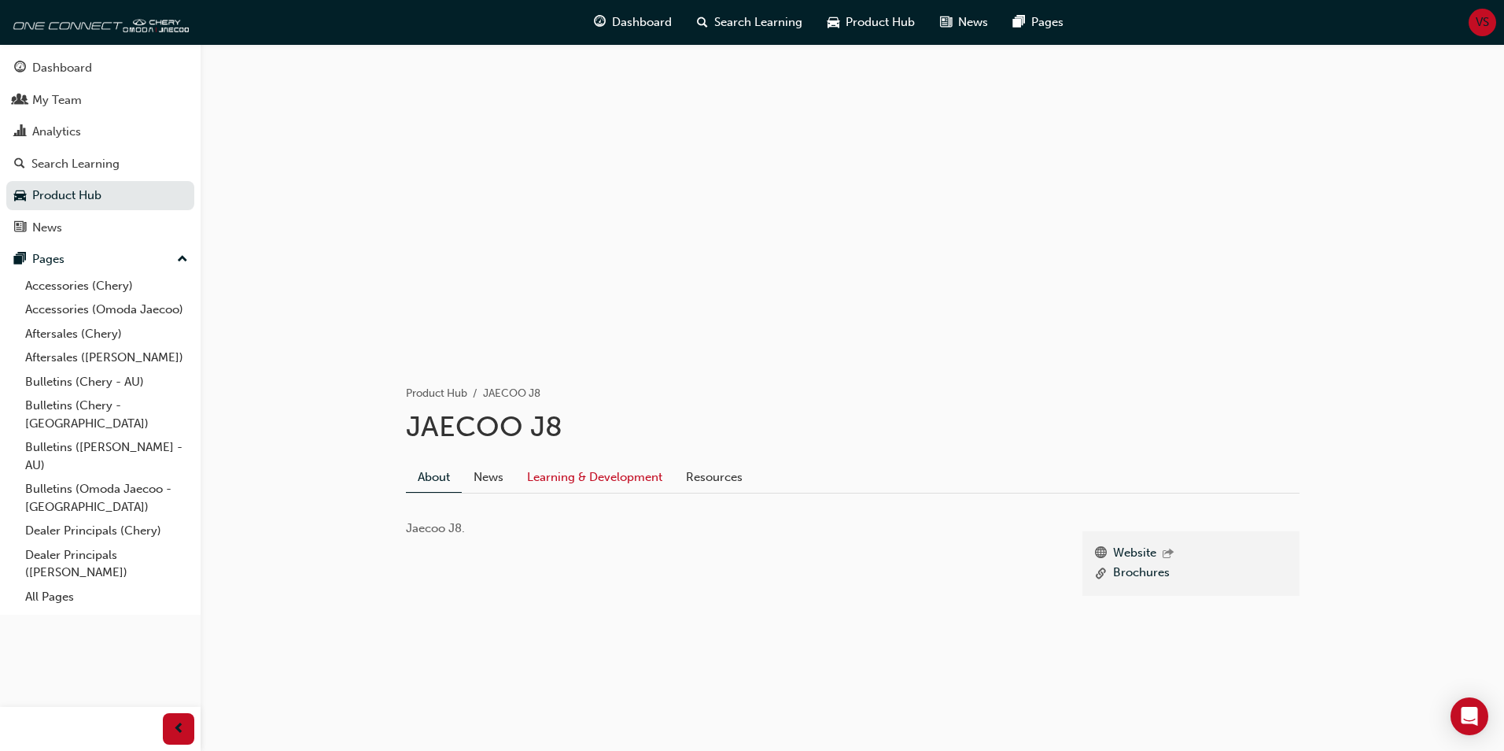
click at [609, 474] on link "Learning & Development" at bounding box center [594, 477] width 159 height 30
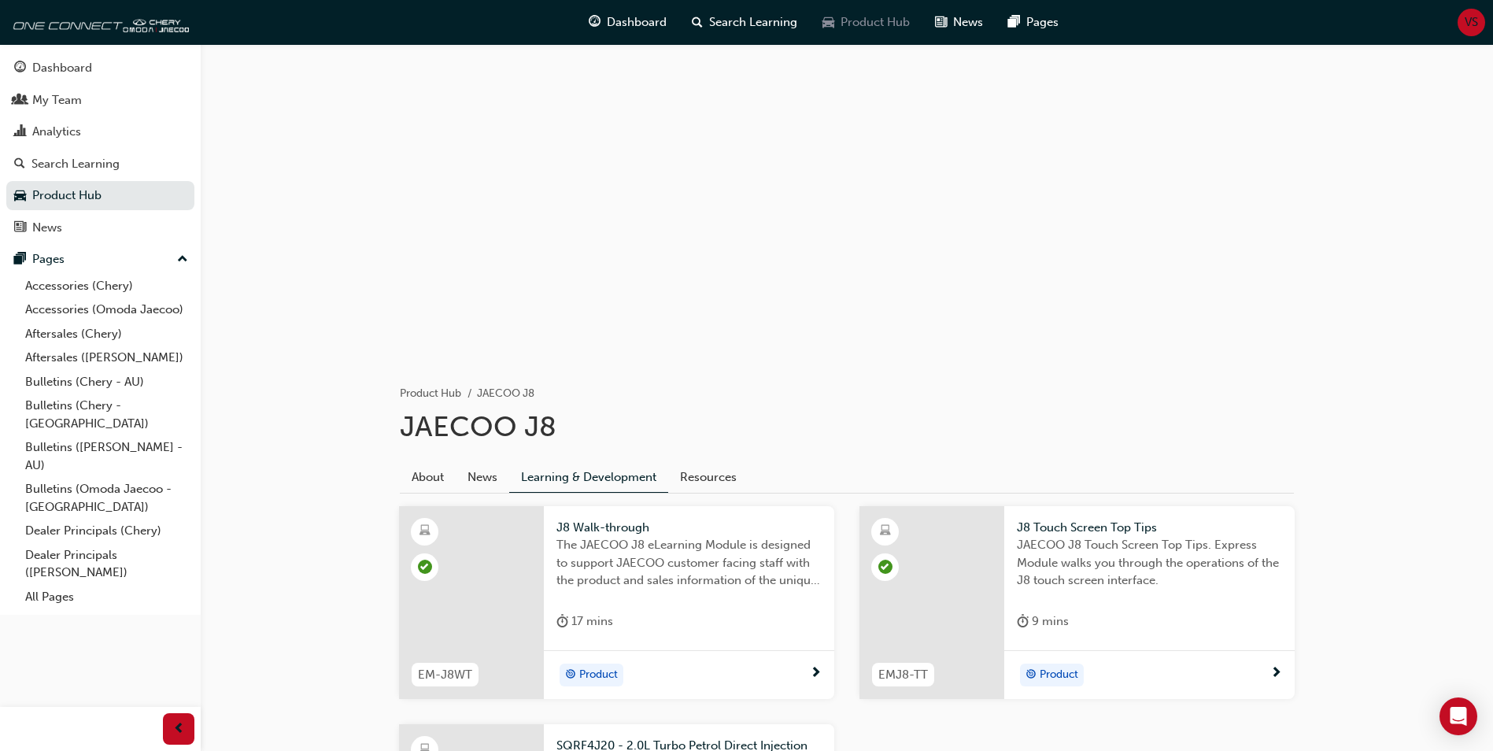
click at [877, 8] on div "Product Hub" at bounding box center [866, 22] width 113 height 32
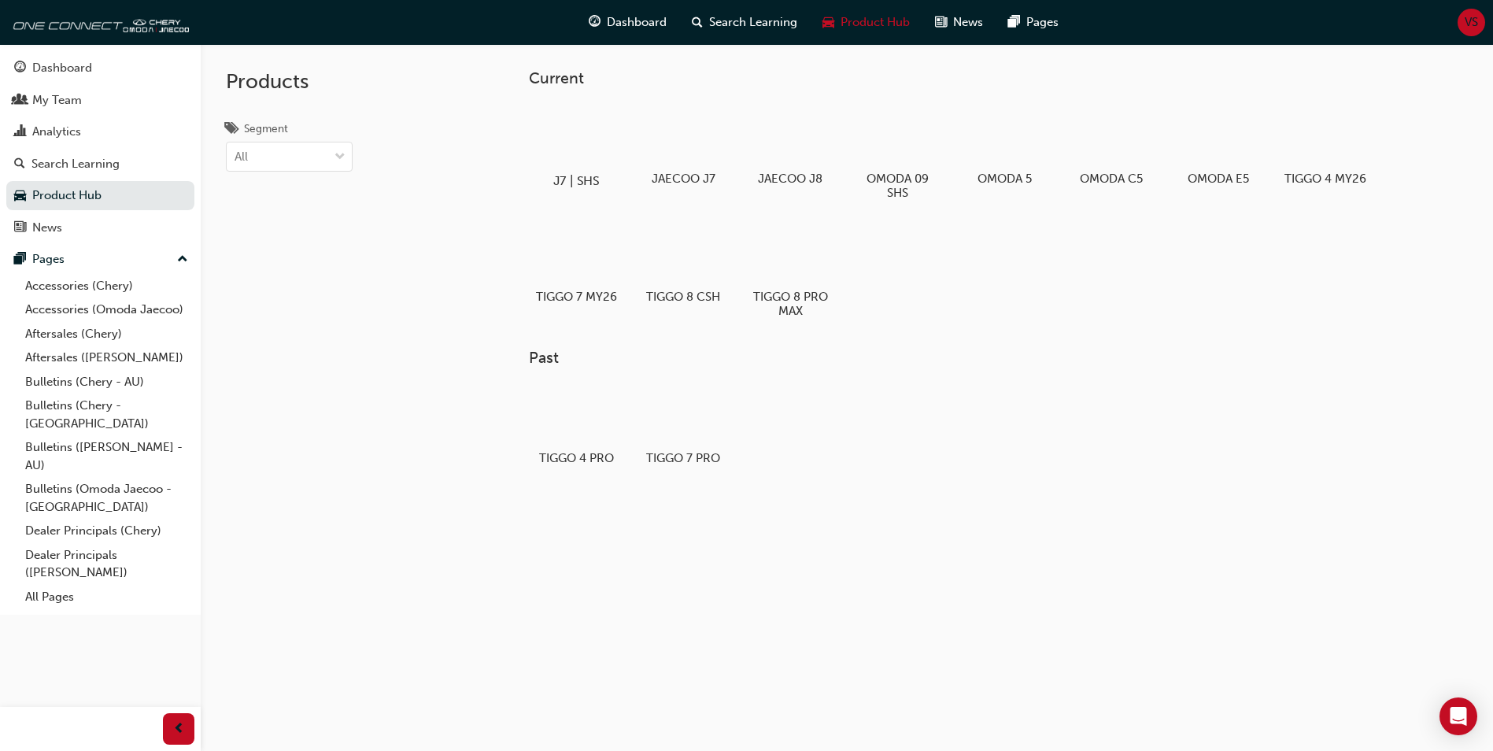
click at [570, 149] on div at bounding box center [576, 135] width 87 height 63
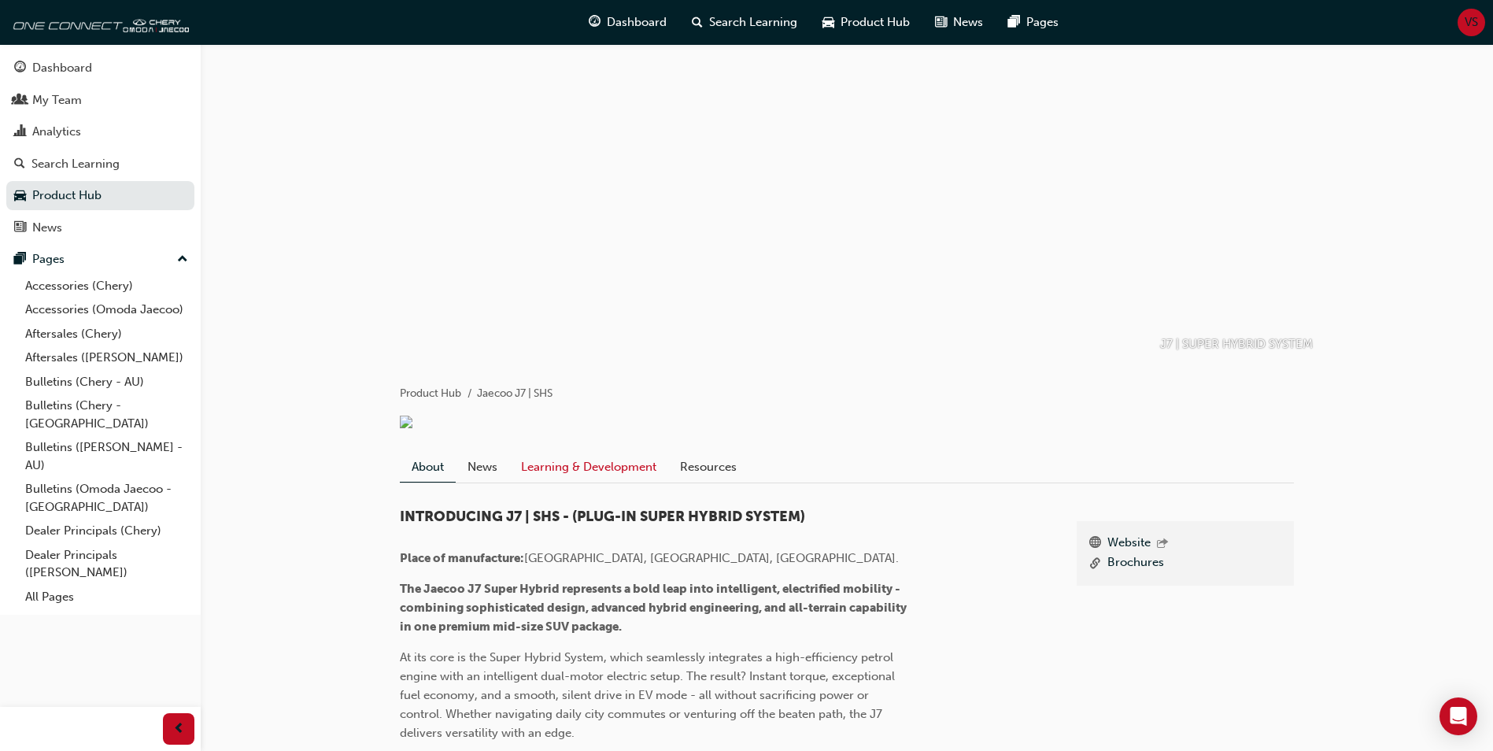
click at [605, 468] on link "Learning & Development" at bounding box center [588, 467] width 159 height 30
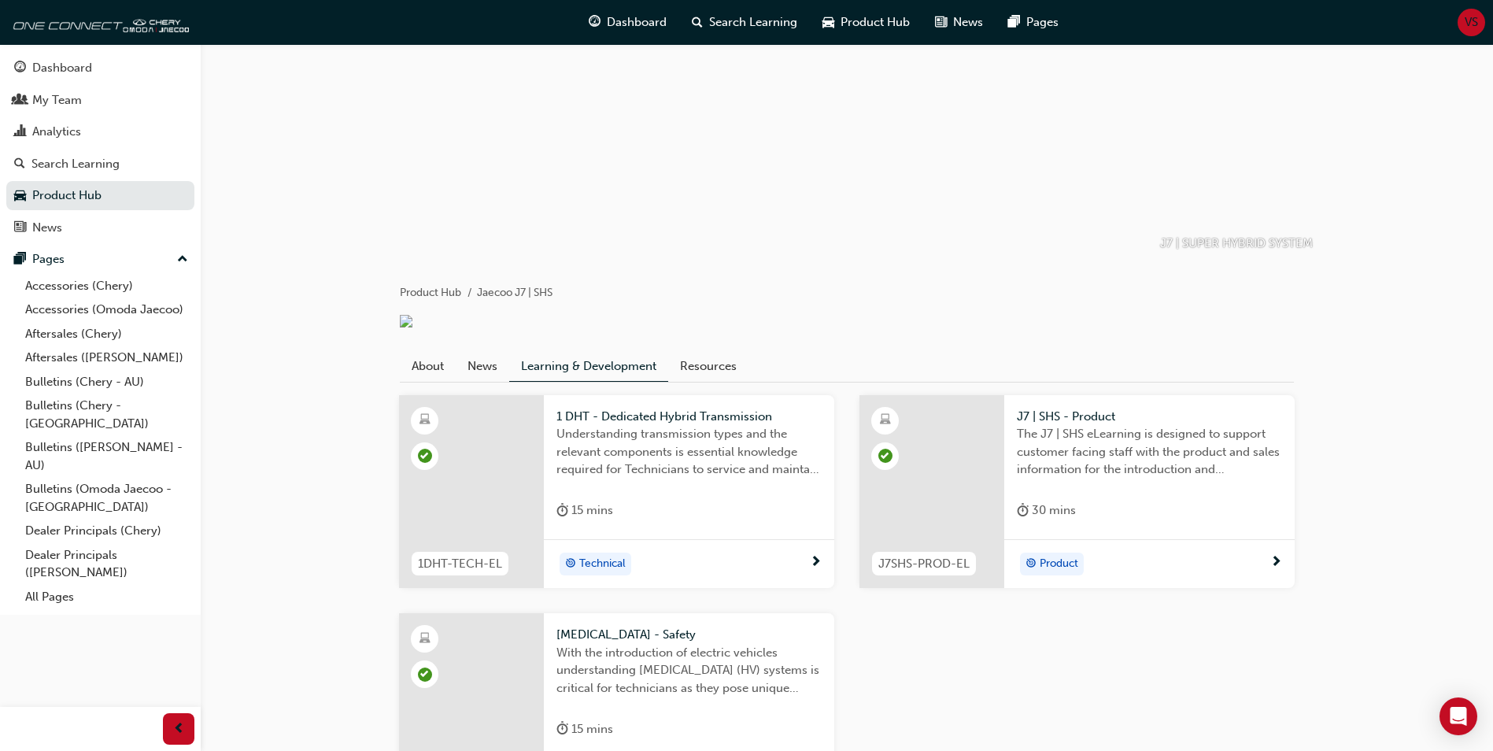
scroll to position [236, 0]
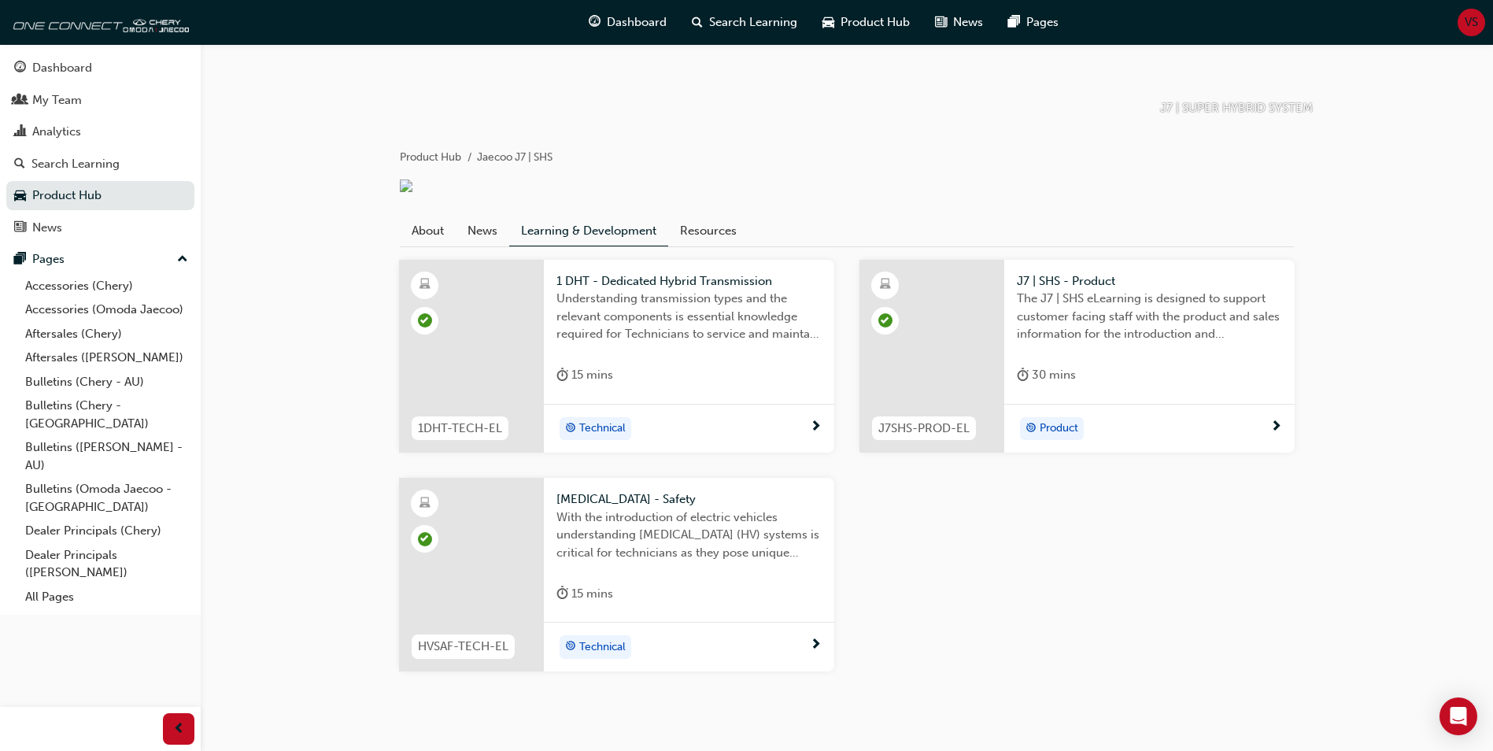
click at [685, 282] on span "1 DHT - Dedicated Hybrid Transmission" at bounding box center [688, 281] width 265 height 18
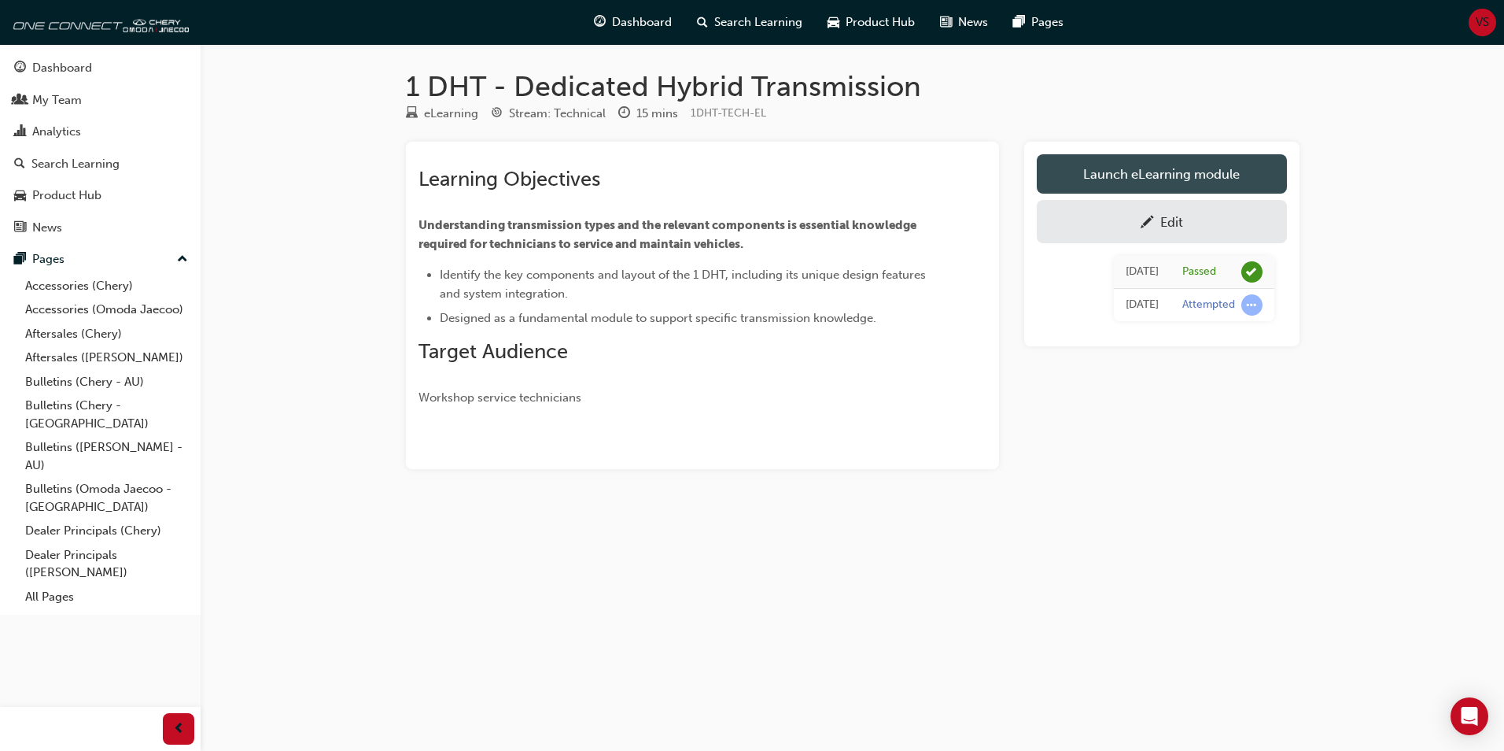
click at [1168, 176] on link "Launch eLearning module" at bounding box center [1162, 173] width 250 height 39
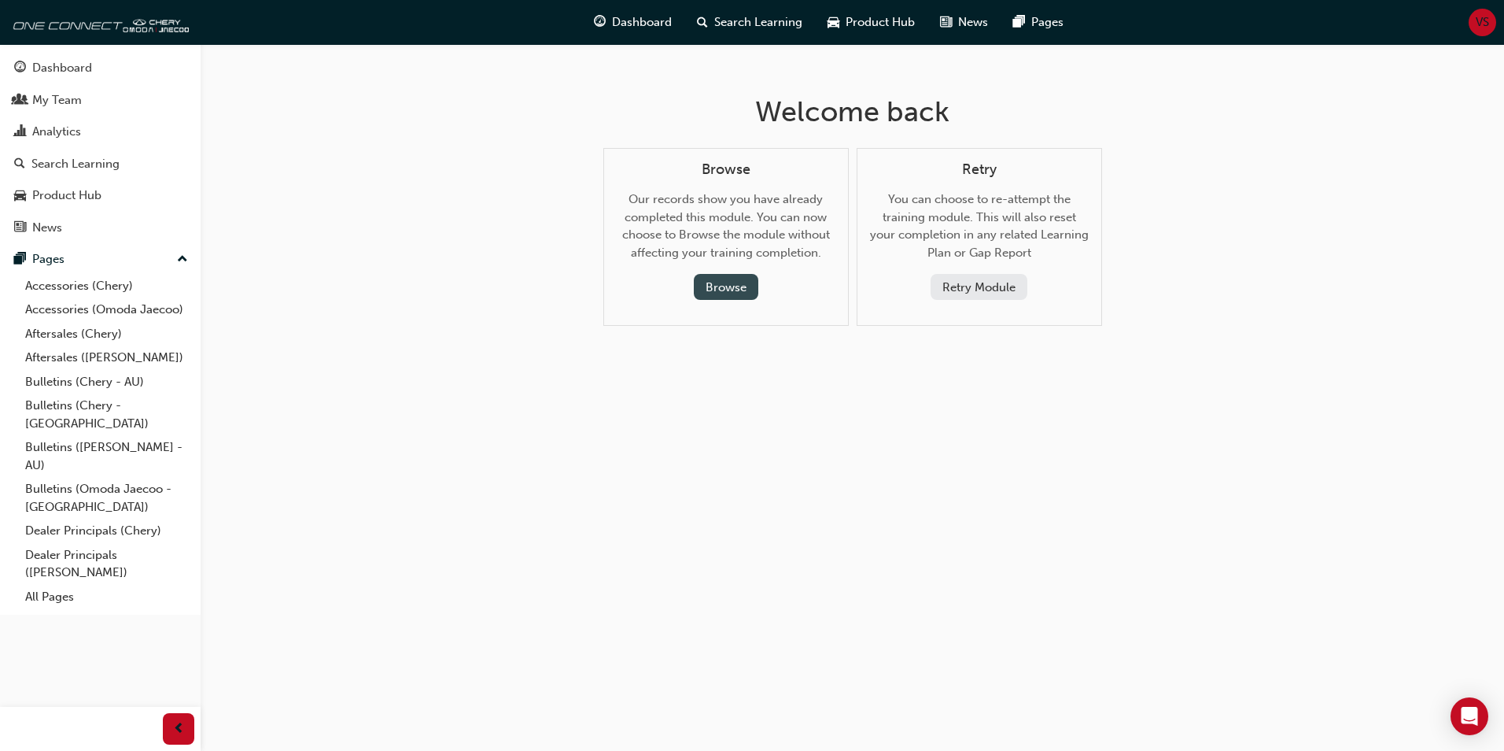
click at [717, 286] on button "Browse" at bounding box center [726, 287] width 65 height 26
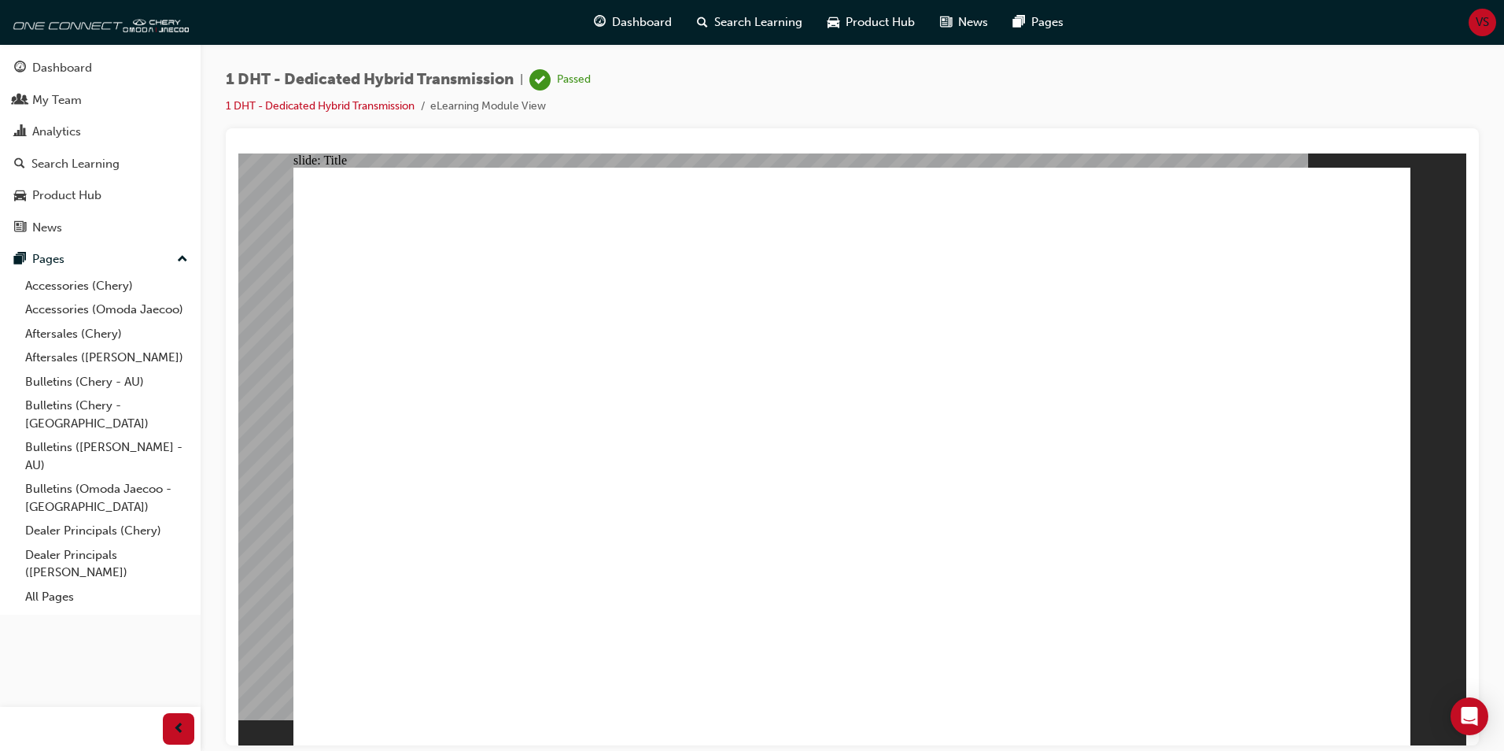
drag, startPoint x: 421, startPoint y: 519, endPoint x: 427, endPoint y: 509, distance: 11.3
